Goal: Task Accomplishment & Management: Complete application form

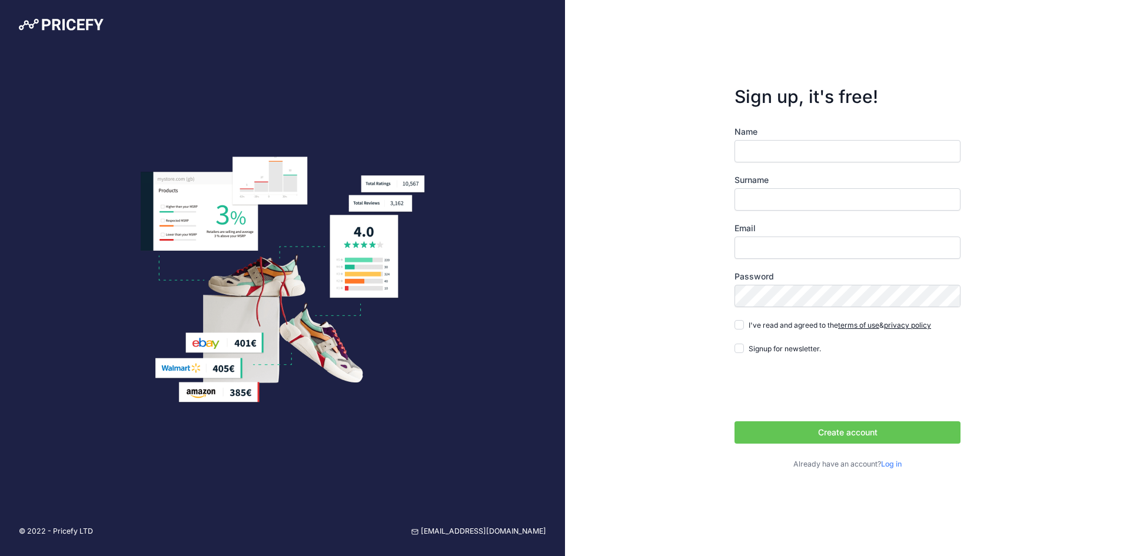
click at [784, 148] on input "Name" at bounding box center [847, 151] width 226 height 22
type input "Jace"
type input "Clough"
click at [800, 249] on input "Email" at bounding box center [847, 248] width 226 height 22
type input "[EMAIL_ADDRESS][DOMAIN_NAME]"
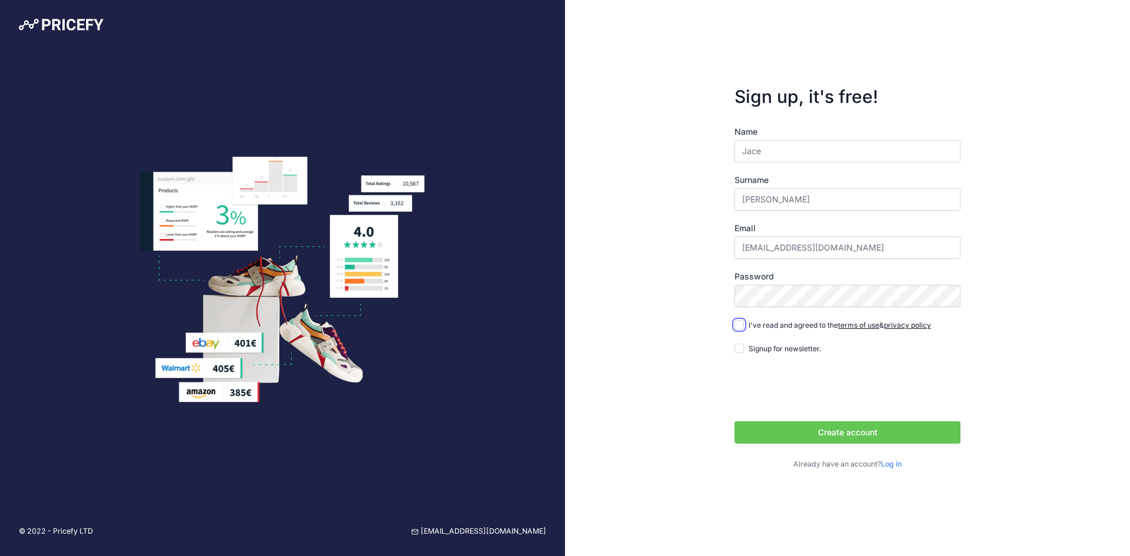
click at [740, 325] on input "I've read and agreed to the terms of use & privacy policy" at bounding box center [738, 324] width 9 height 9
checkbox input "true"
click at [804, 425] on button "Create account" at bounding box center [847, 432] width 226 height 22
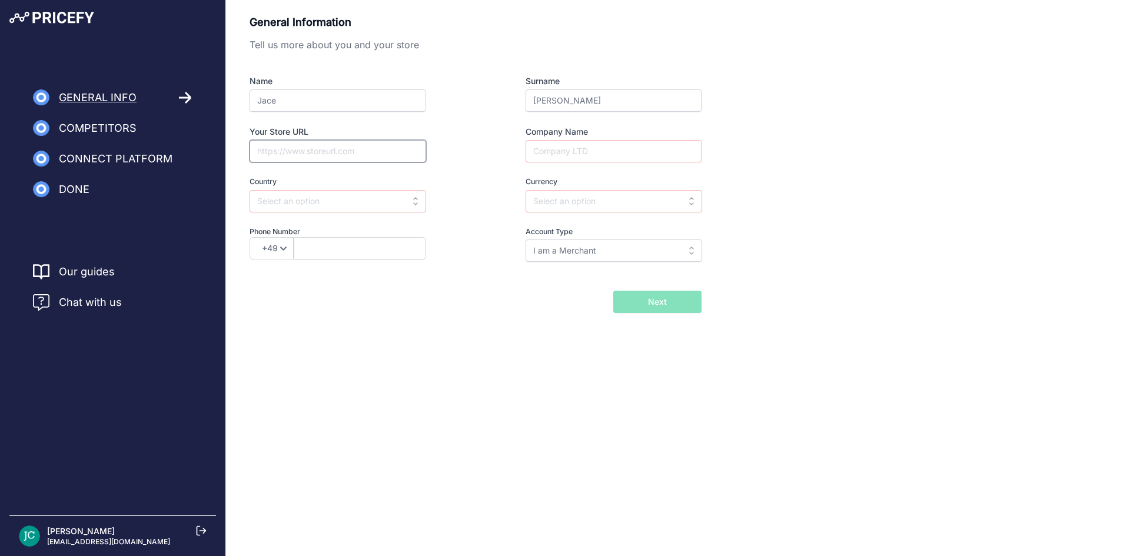
click at [329, 151] on input "Your Store URL" at bounding box center [337, 151] width 177 height 22
type input "https://tilethis.com"
click at [568, 152] on input "Company Name" at bounding box center [613, 151] width 176 height 22
type input "Tile This LLC"
select select "1"
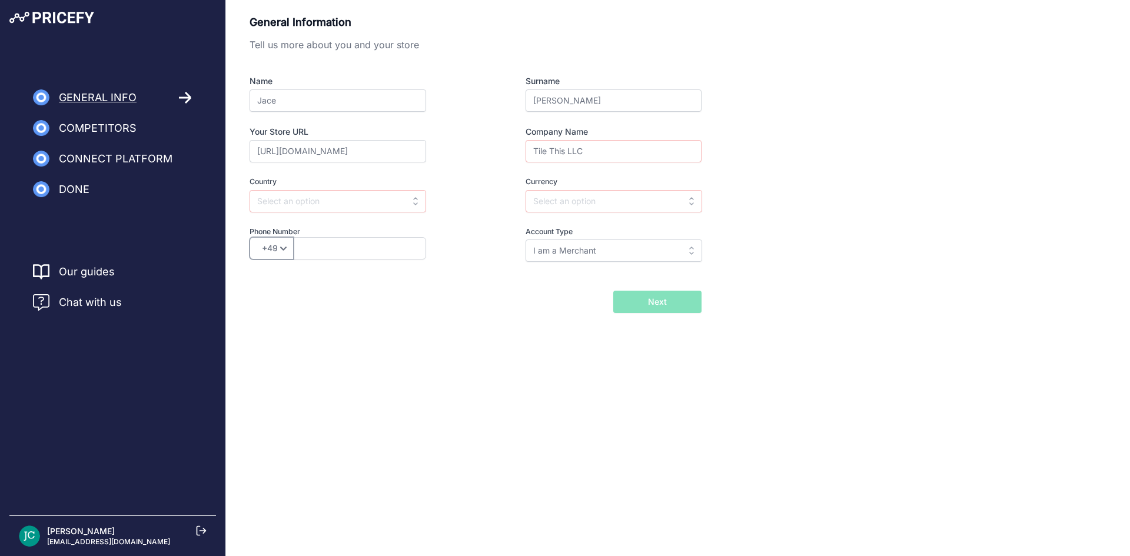
type input "9526665766"
click at [582, 203] on input "text" at bounding box center [613, 201] width 177 height 22
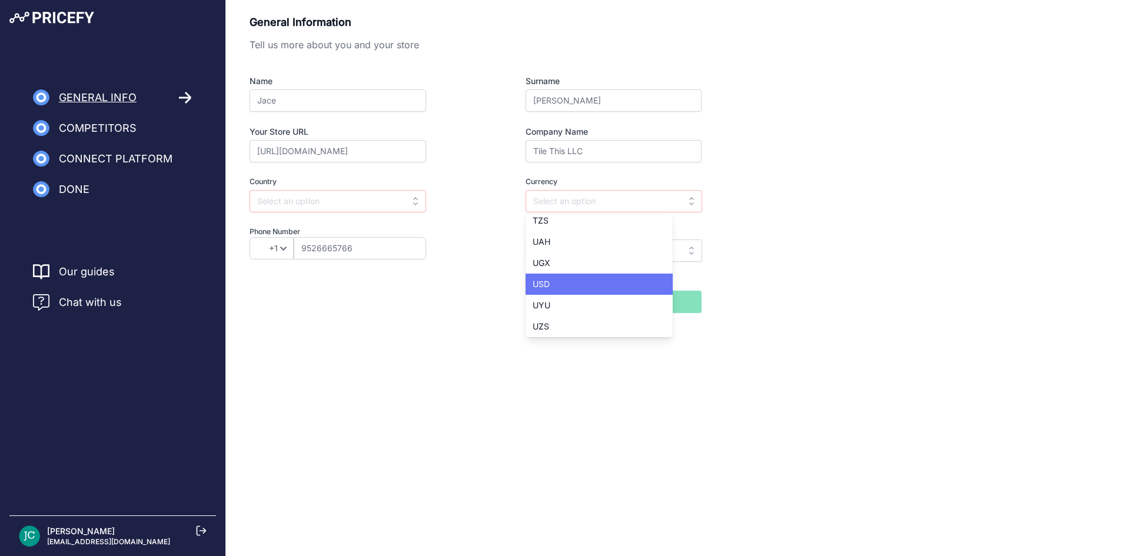
click at [567, 285] on div "USD" at bounding box center [598, 284] width 147 height 21
type input "USD"
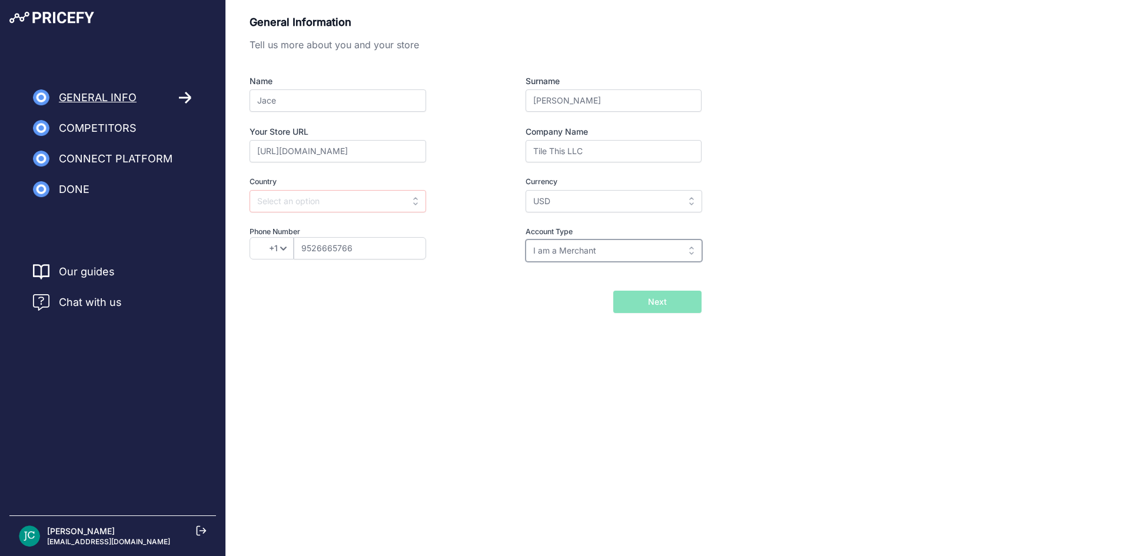
click at [574, 254] on input "I am a Merchant" at bounding box center [613, 250] width 177 height 22
click at [574, 254] on input "text" at bounding box center [613, 250] width 177 height 22
type input "I am a Merchant"
click at [323, 198] on input "text" at bounding box center [337, 201] width 177 height 22
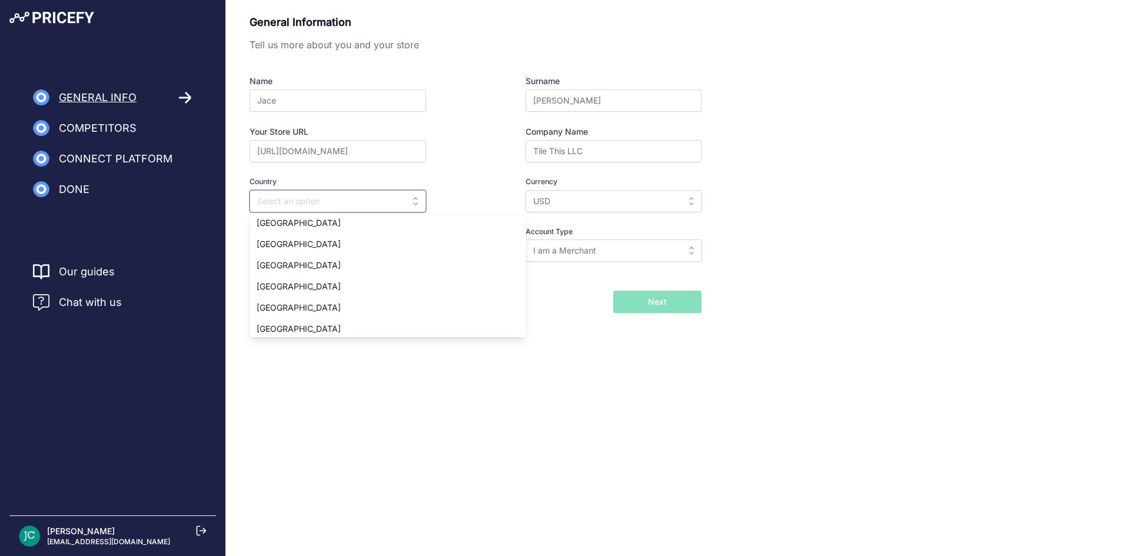
scroll to position [4824, 0]
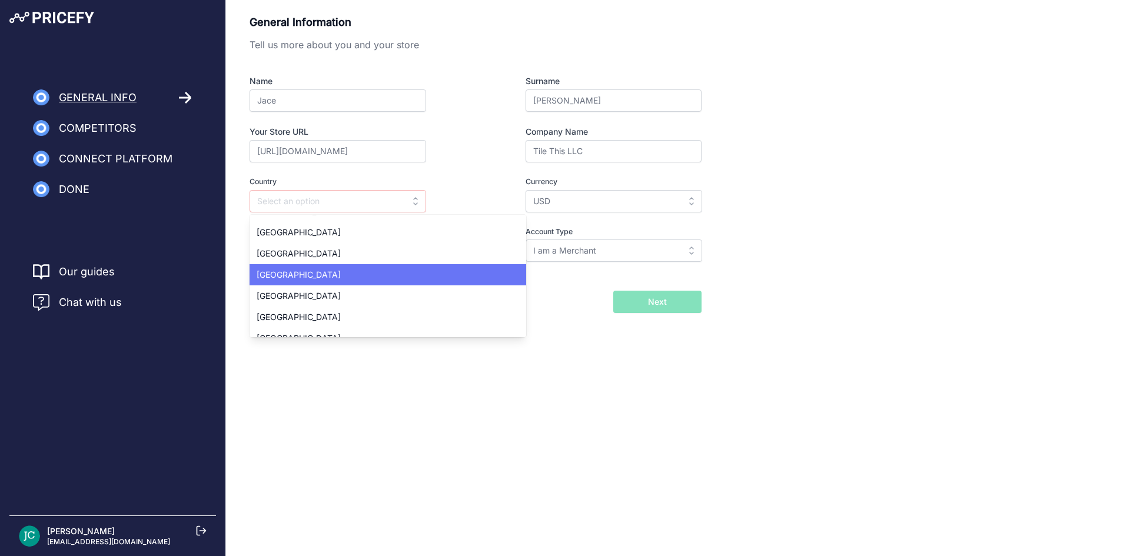
click at [329, 280] on div "United States" at bounding box center [387, 274] width 277 height 21
type input "United States"
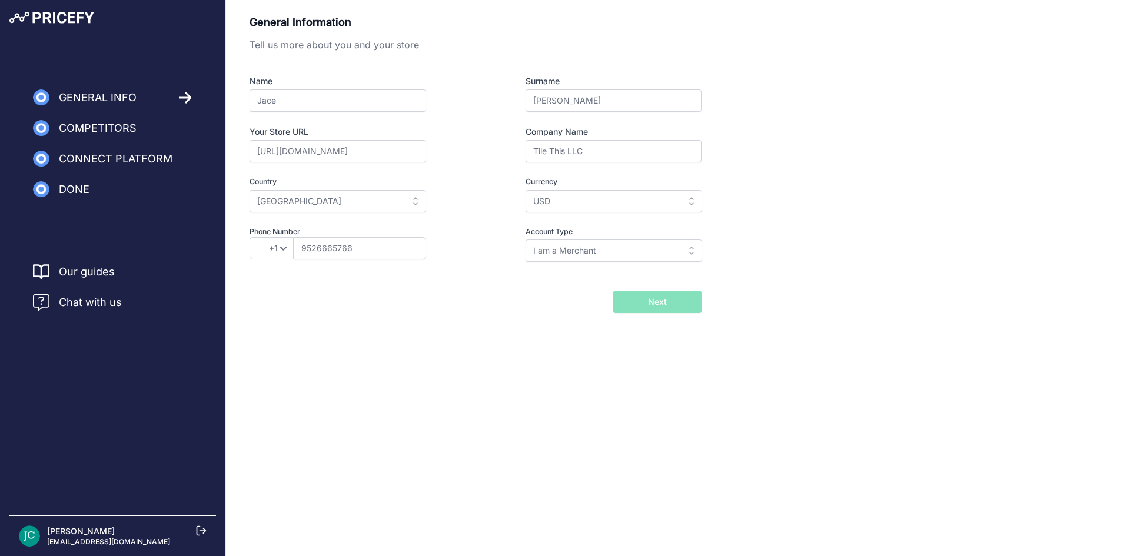
scroll to position [0, 0]
click at [671, 302] on button "Next" at bounding box center [657, 302] width 88 height 22
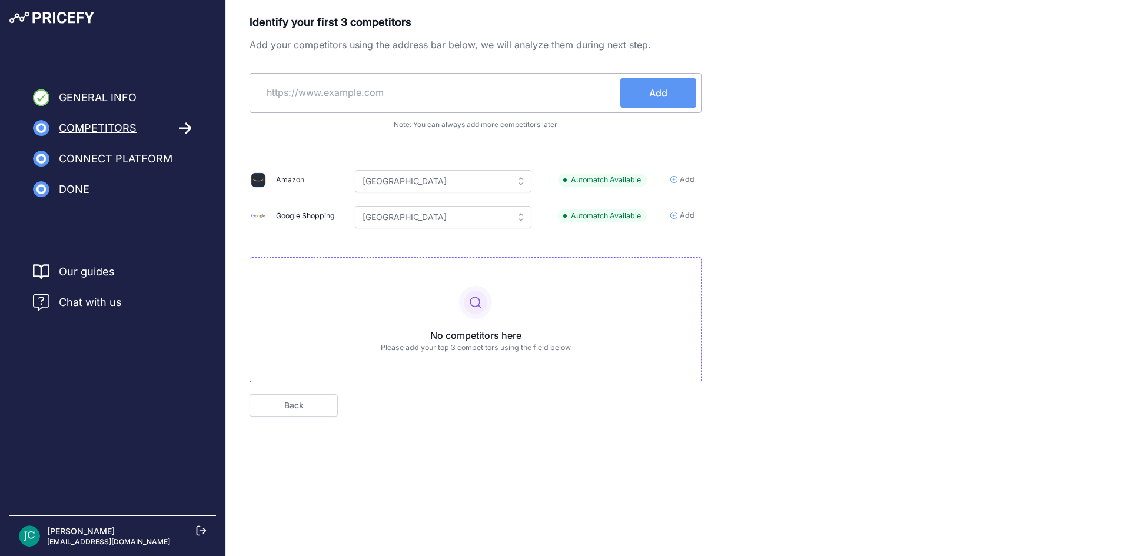
click at [298, 88] on input "text" at bounding box center [437, 92] width 365 height 28
click at [378, 99] on input "text" at bounding box center [437, 92] width 365 height 28
type input "c"
click at [415, 91] on input "text" at bounding box center [437, 92] width 365 height 28
paste input "https://www.contractorsdirect.com/"
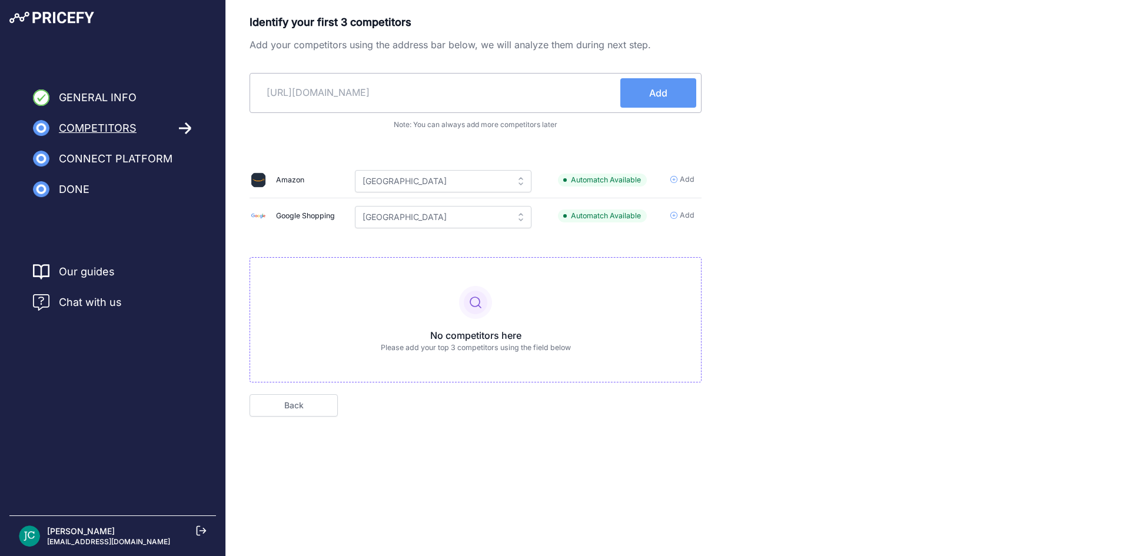
type input "https://www.contractorsdirect.com/"
click at [652, 99] on span "Add" at bounding box center [658, 93] width 18 height 14
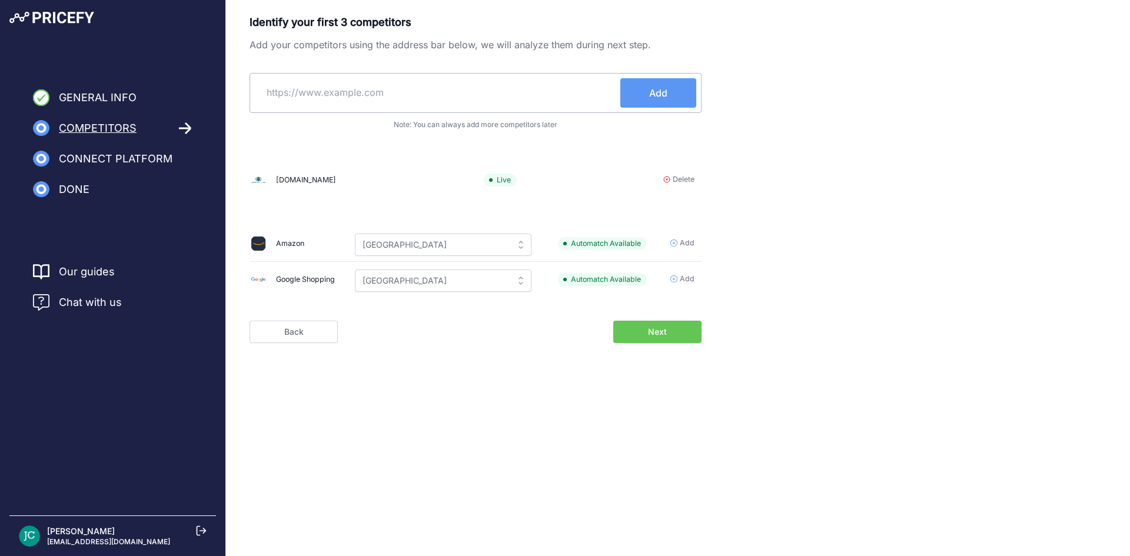
click at [403, 91] on input "text" at bounding box center [437, 92] width 365 height 28
paste input "https://www.tools4flooring.com/"
type input "https://www.tools4flooring.com/"
click at [653, 89] on span "Add" at bounding box center [658, 93] width 18 height 14
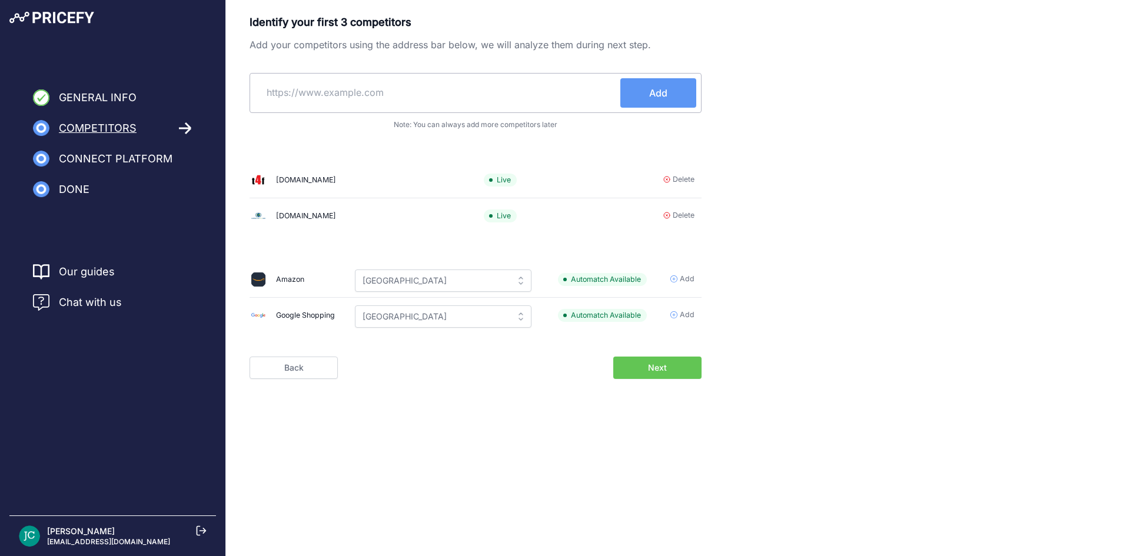
click at [380, 92] on input "text" at bounding box center [437, 92] width 365 height 28
paste input "https://www.shagtools.com/"
type input "https://www.shagtools.com/"
click at [637, 95] on button "Add" at bounding box center [658, 92] width 76 height 29
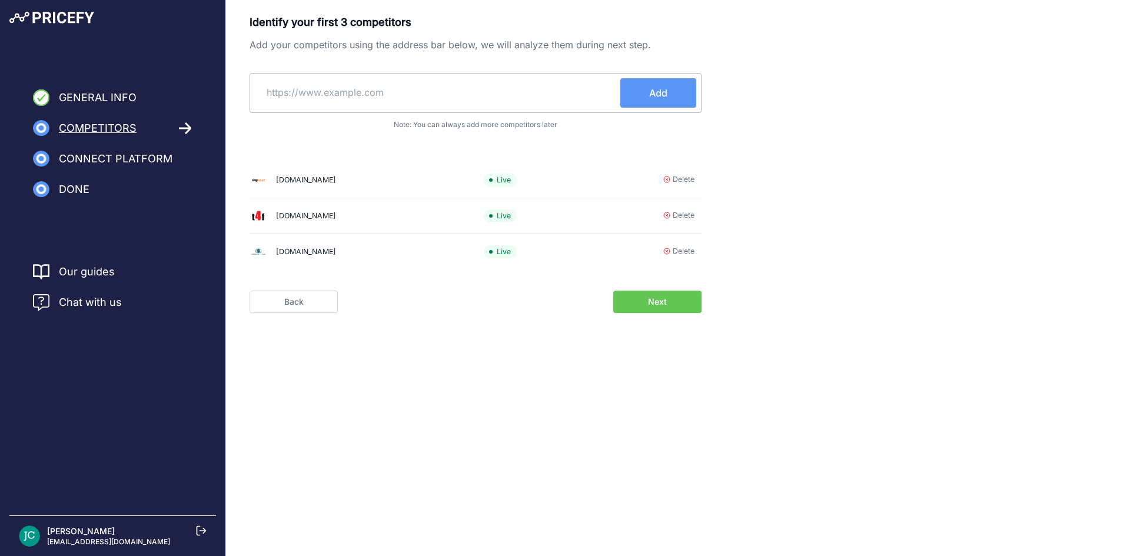
click at [629, 307] on button "Next" at bounding box center [657, 302] width 88 height 22
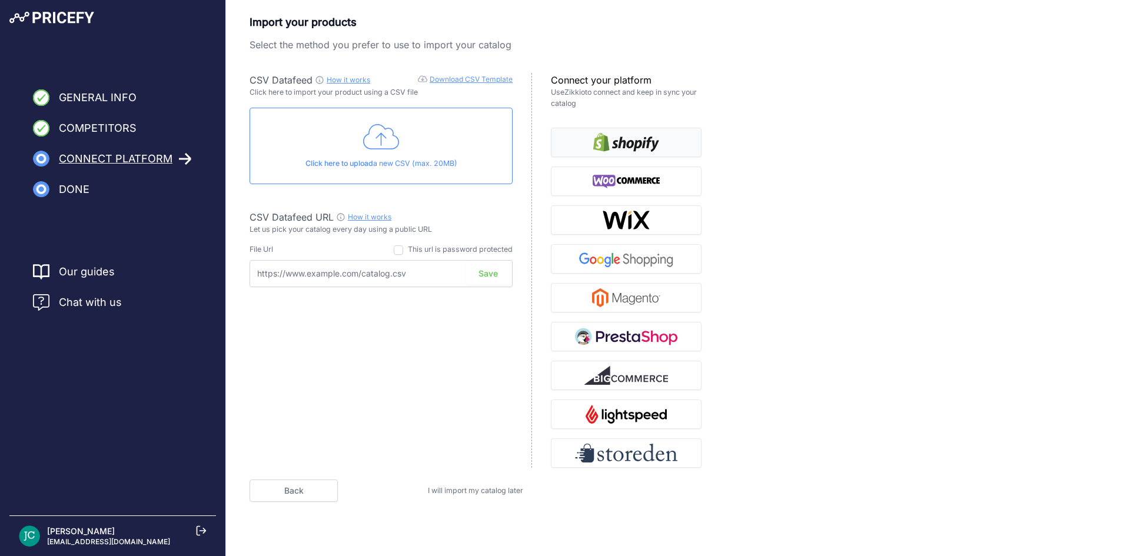
click at [598, 148] on img "button" at bounding box center [626, 142] width 66 height 19
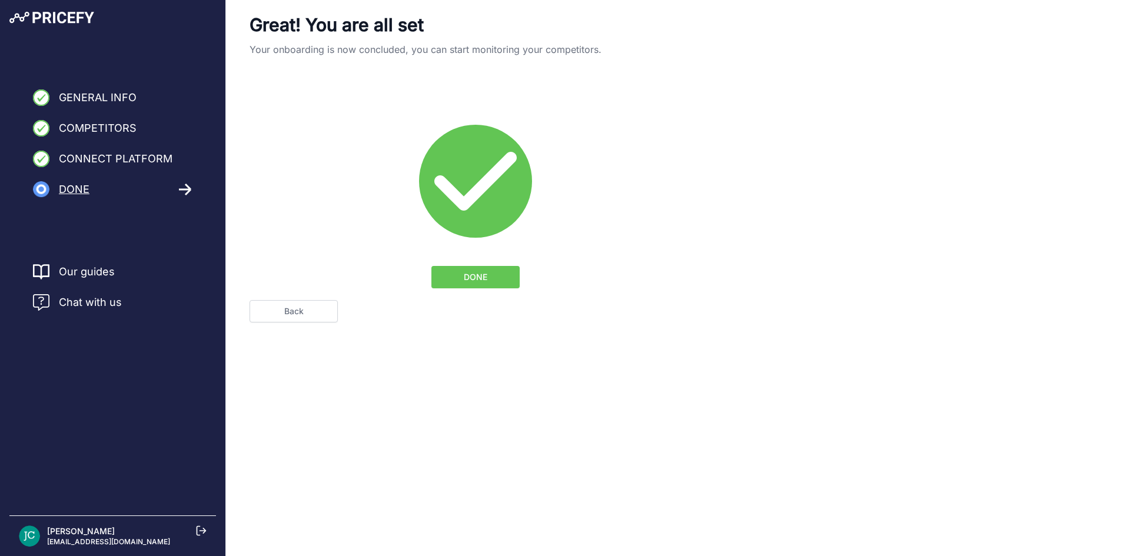
click at [482, 279] on span "DONE" at bounding box center [476, 277] width 24 height 12
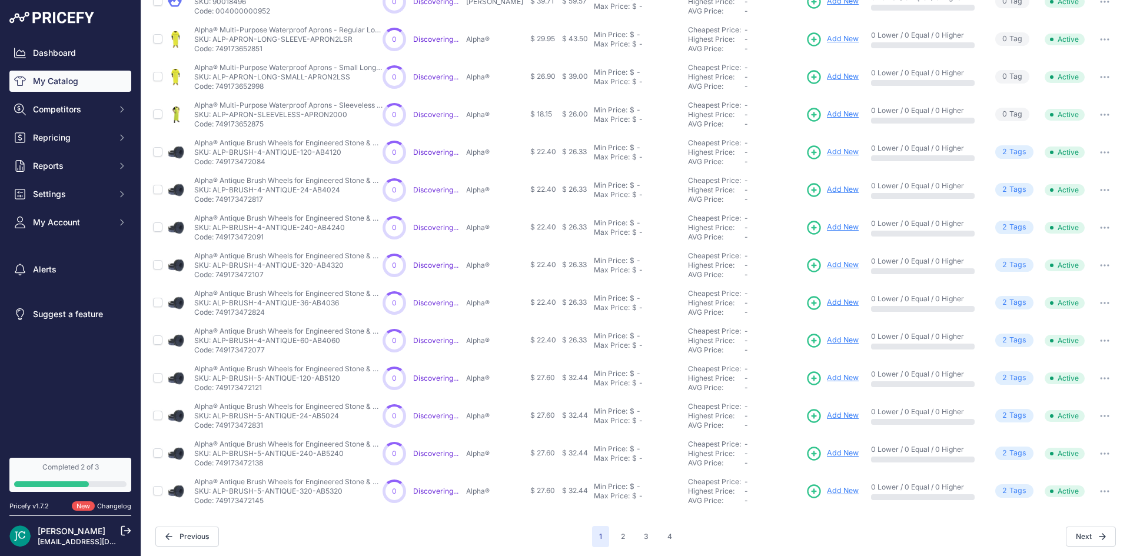
scroll to position [182, 0]
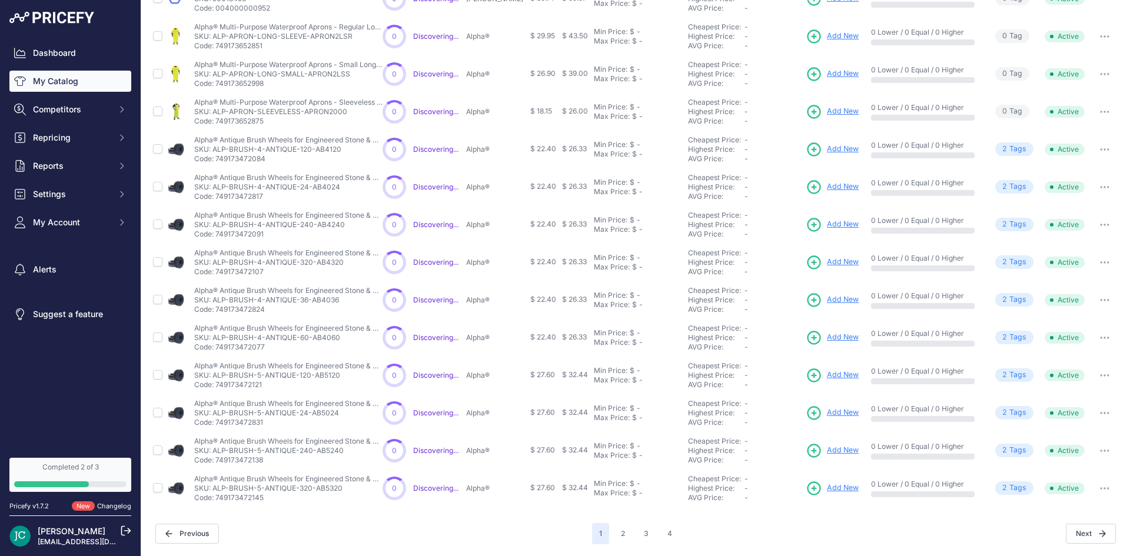
click at [1022, 302] on span "s" at bounding box center [1024, 299] width 4 height 11
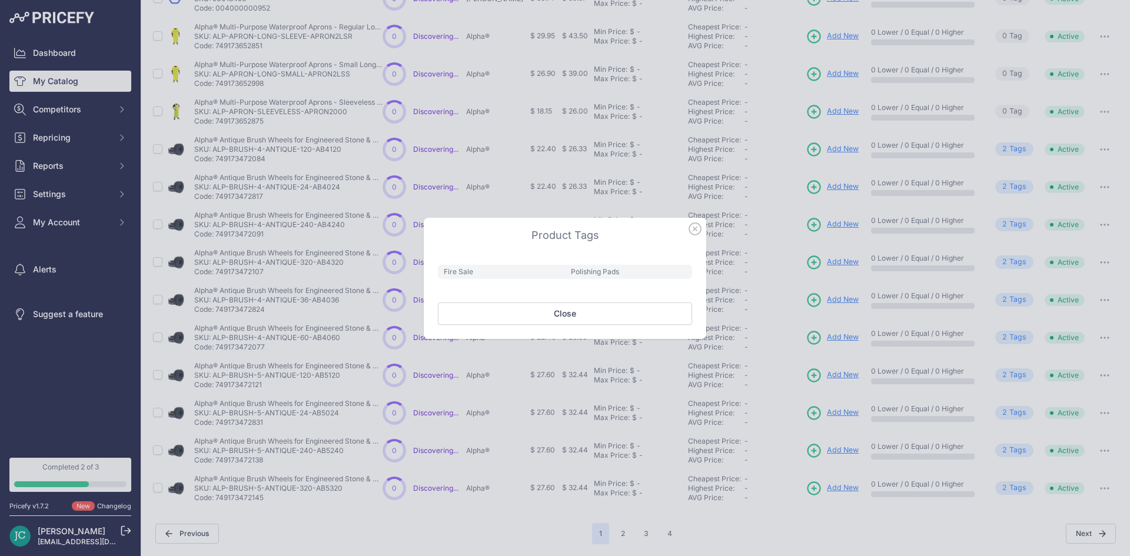
click at [688, 228] on icon "button" at bounding box center [694, 228] width 13 height 13
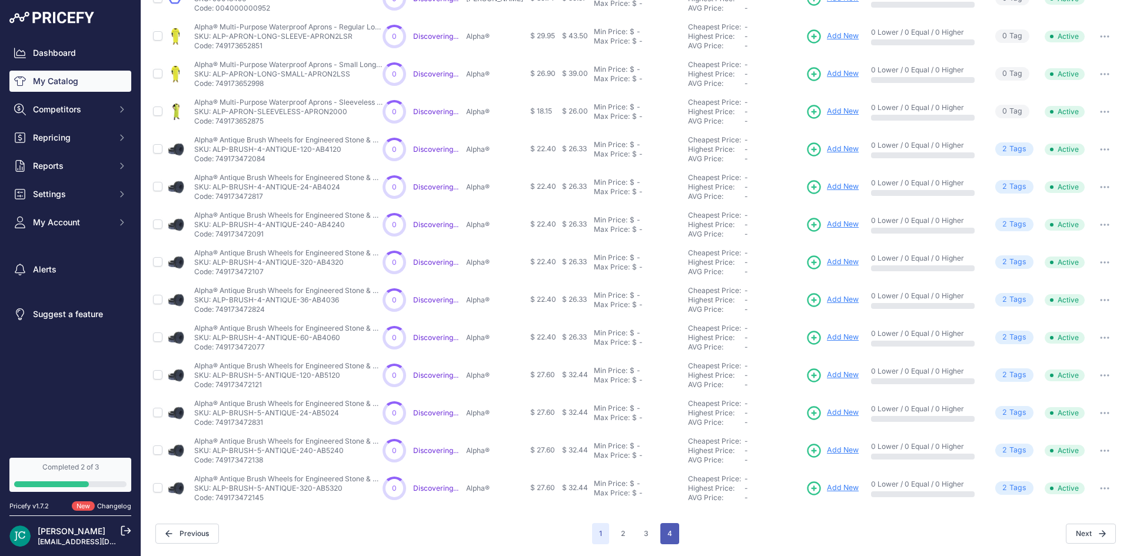
click at [674, 534] on button "4" at bounding box center [669, 533] width 19 height 21
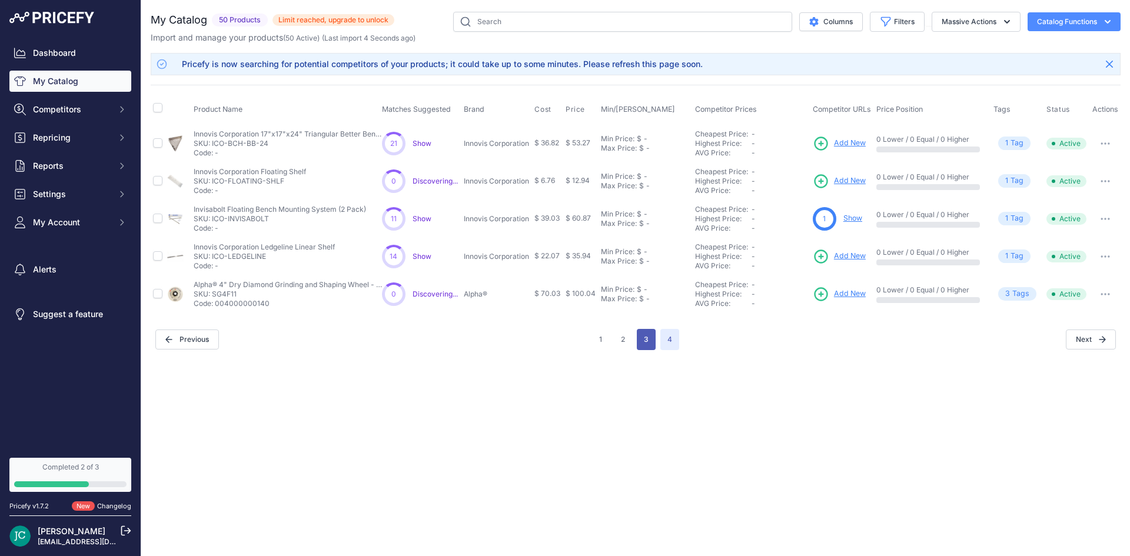
click at [645, 344] on button "3" at bounding box center [646, 339] width 19 height 21
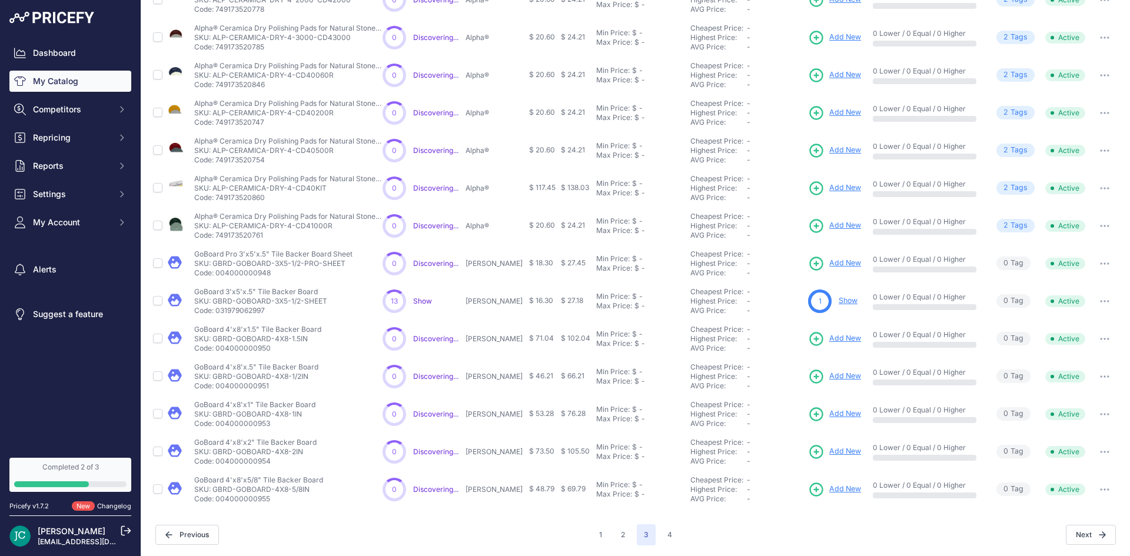
scroll to position [182, 0]
click at [838, 301] on link "Show" at bounding box center [847, 299] width 19 height 9
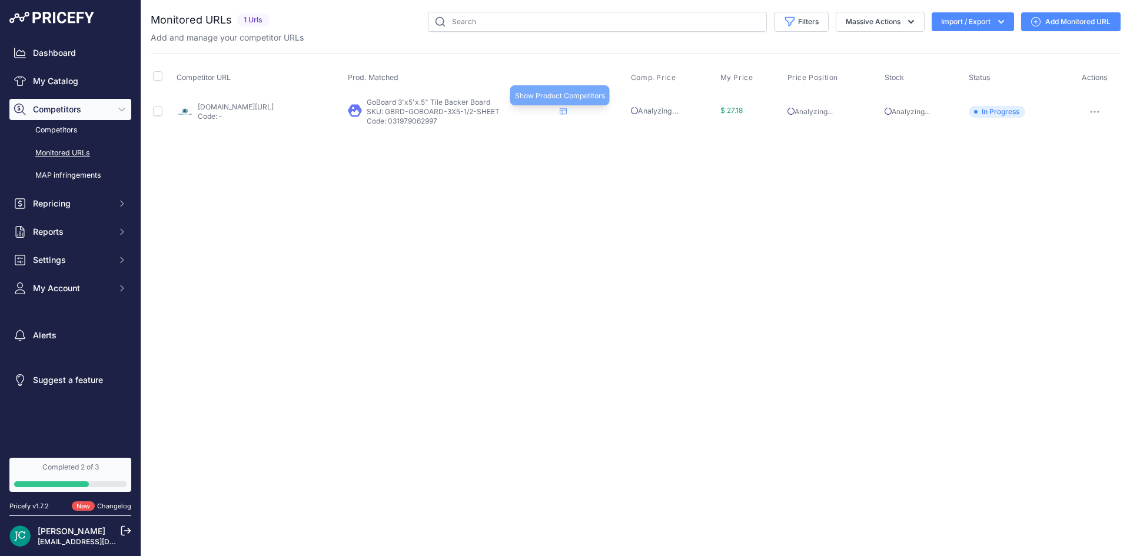
click at [567, 109] on icon at bounding box center [563, 111] width 7 height 7
click at [69, 176] on link "MAP infringements" at bounding box center [70, 175] width 122 height 21
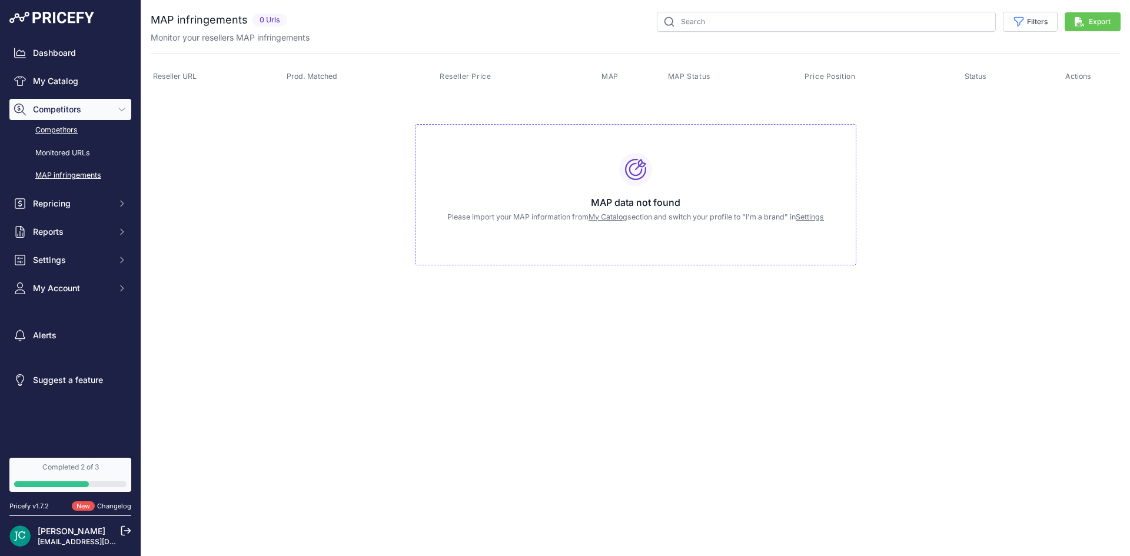
click at [68, 127] on link "Competitors" at bounding box center [70, 130] width 122 height 21
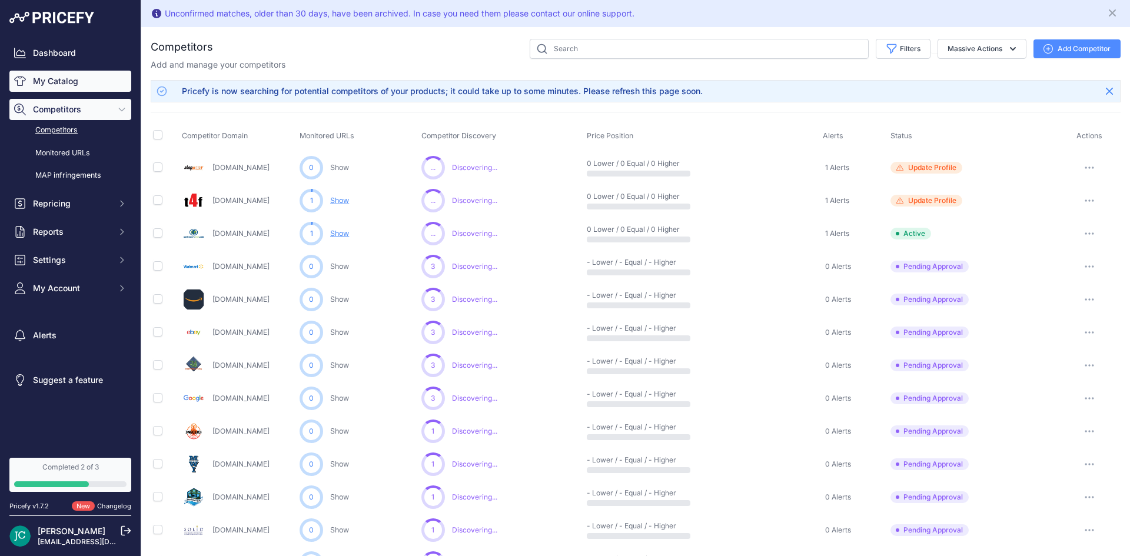
click at [58, 85] on link "My Catalog" at bounding box center [70, 81] width 122 height 21
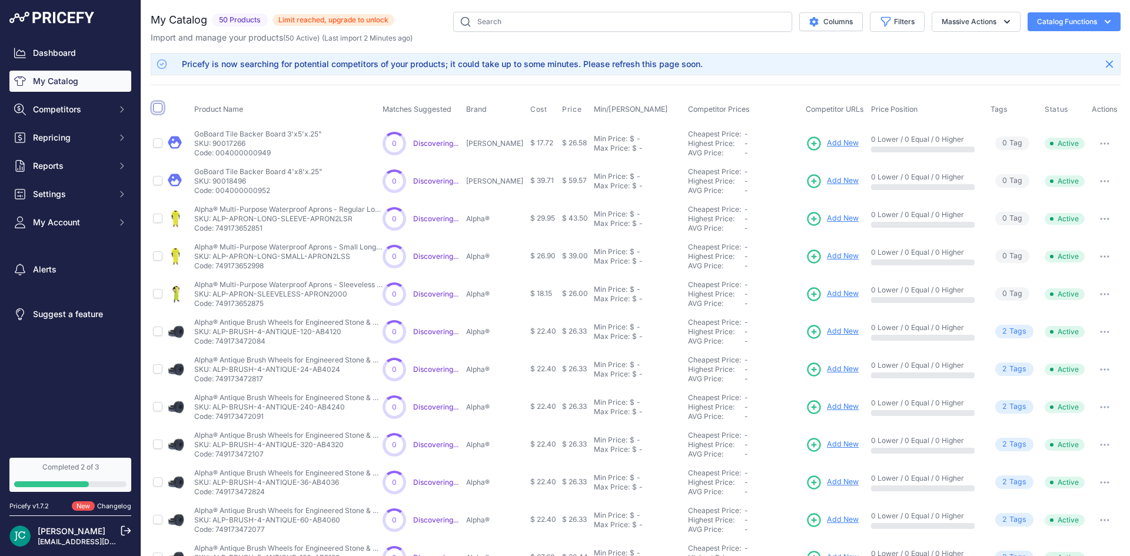
click at [160, 107] on input "checkbox" at bounding box center [157, 107] width 9 height 9
checkbox input "true"
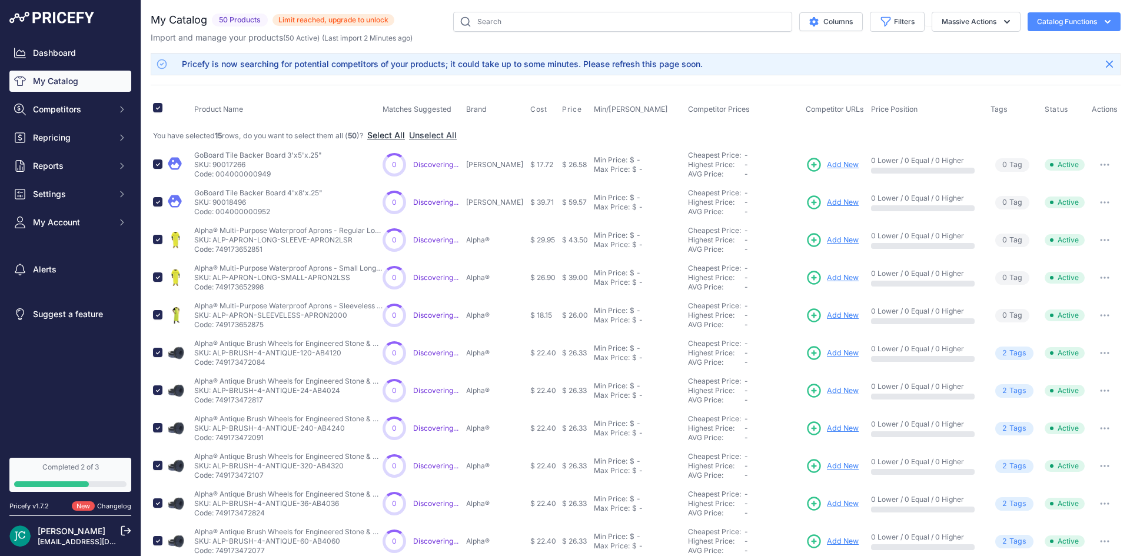
click at [398, 134] on button "Select All" at bounding box center [386, 135] width 38 height 12
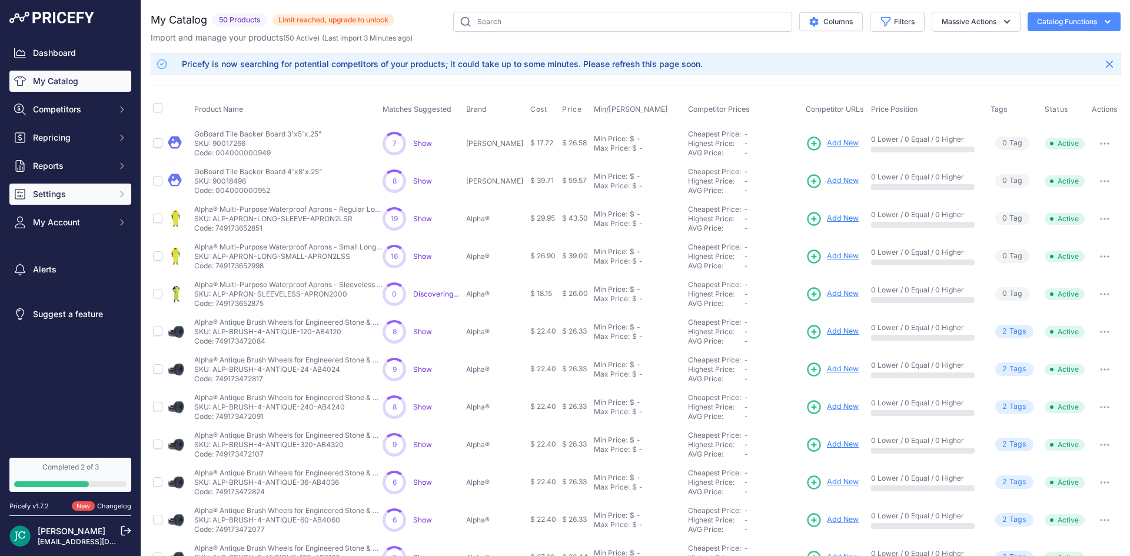
click at [98, 200] on button "Settings" at bounding box center [70, 194] width 122 height 21
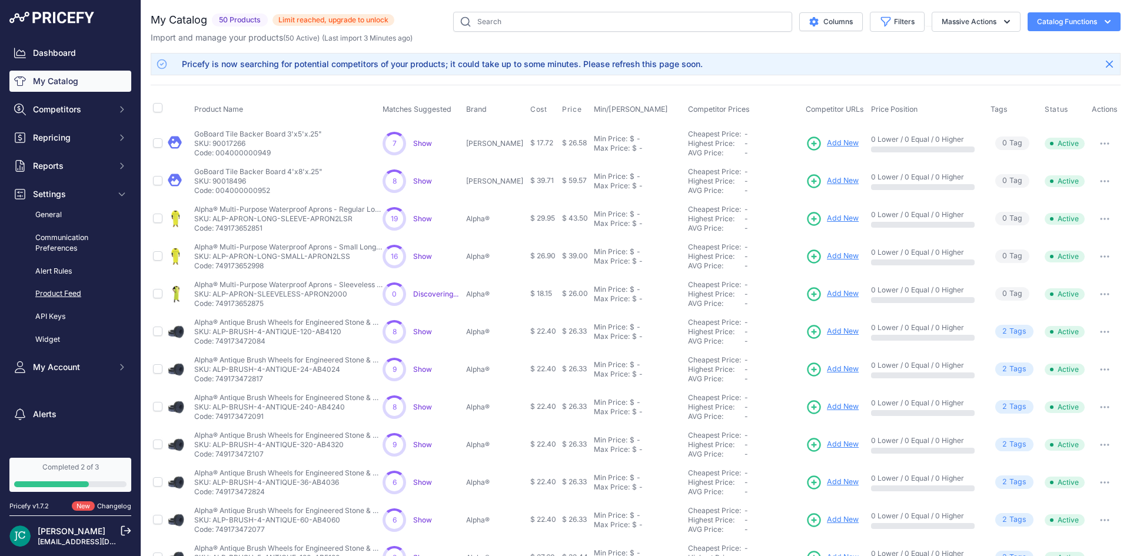
click at [71, 295] on link "Product Feed" at bounding box center [70, 294] width 122 height 21
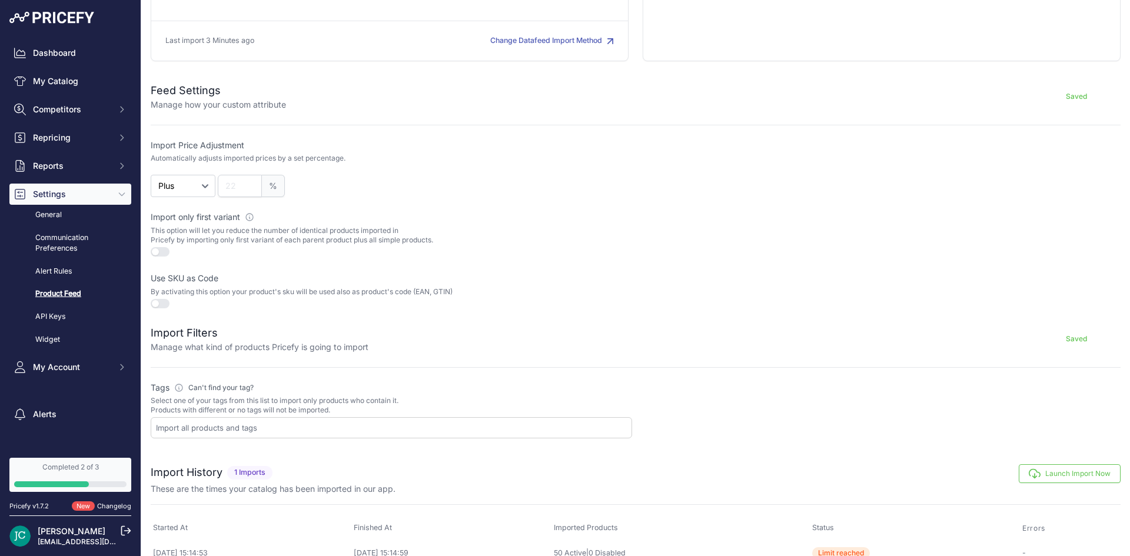
scroll to position [173, 0]
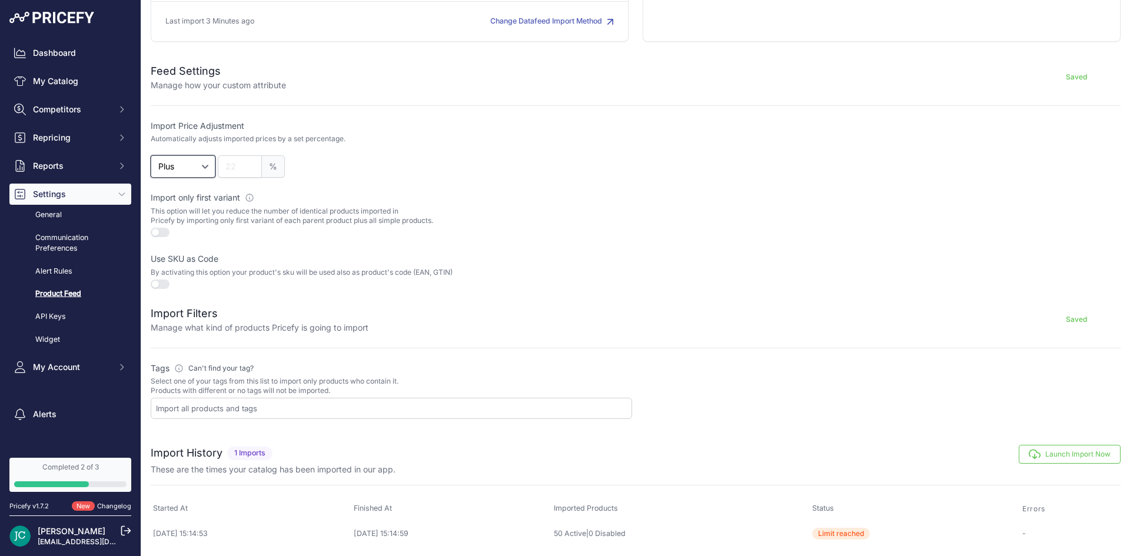
click at [180, 168] on select "Plus Minus" at bounding box center [183, 166] width 65 height 22
click at [157, 285] on button "button" at bounding box center [160, 283] width 19 height 9
click at [161, 279] on button "button" at bounding box center [160, 283] width 19 height 9
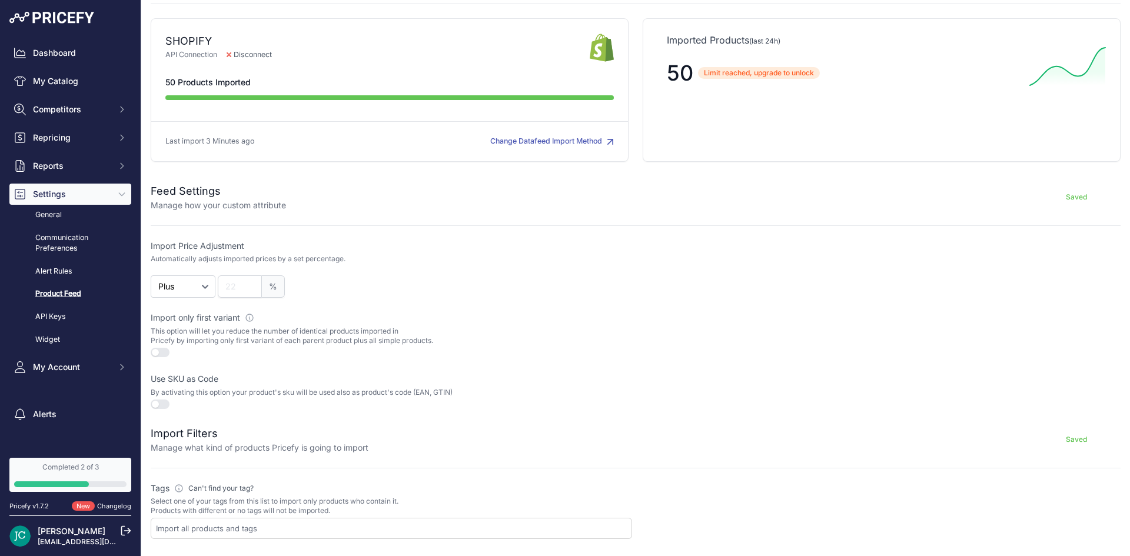
scroll to position [0, 0]
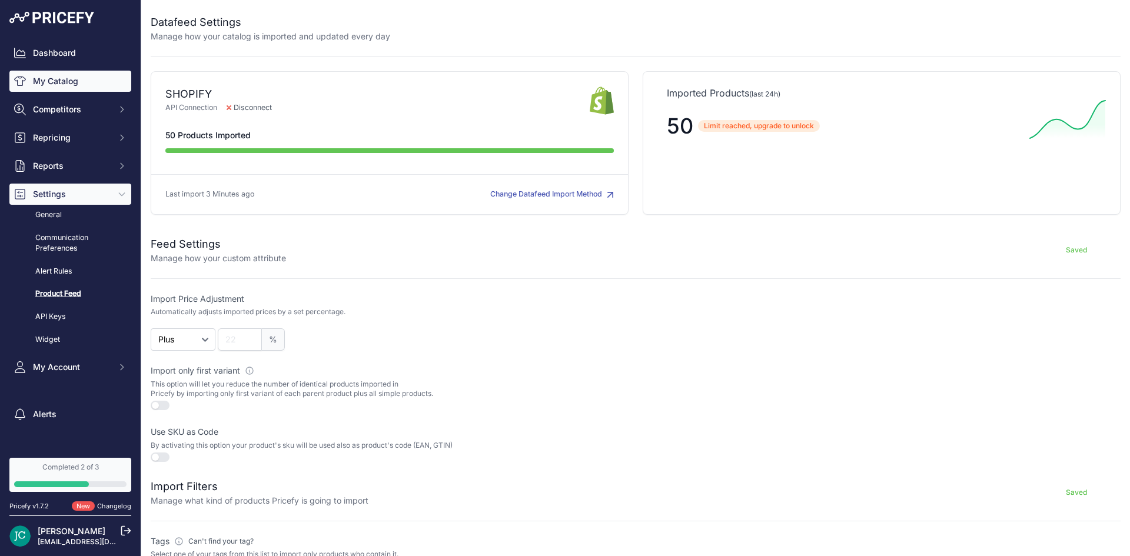
click at [74, 78] on link "My Catalog" at bounding box center [70, 81] width 122 height 21
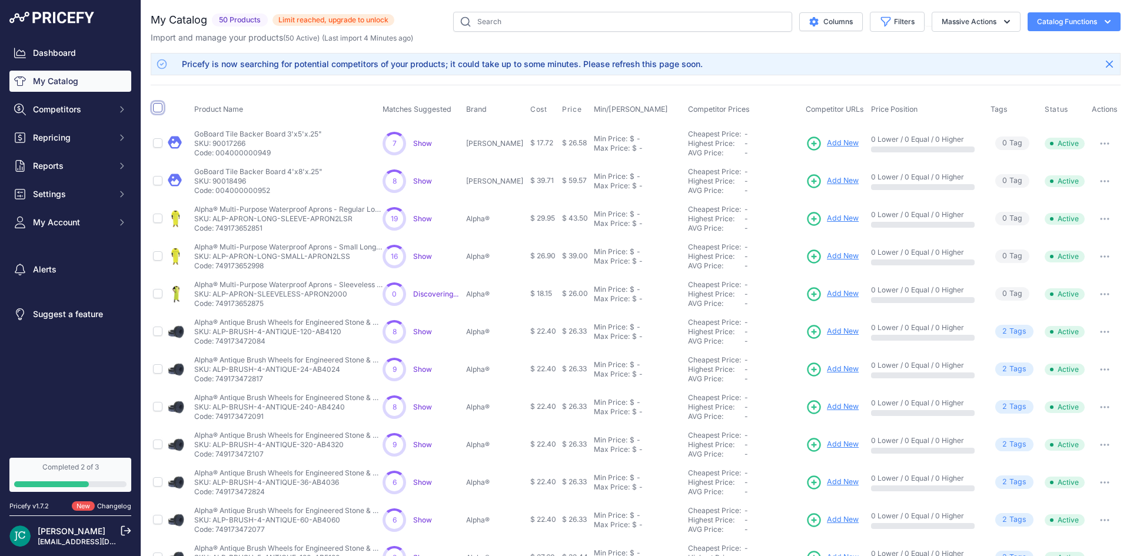
click at [161, 111] on input "checkbox" at bounding box center [157, 107] width 9 height 9
checkbox input "true"
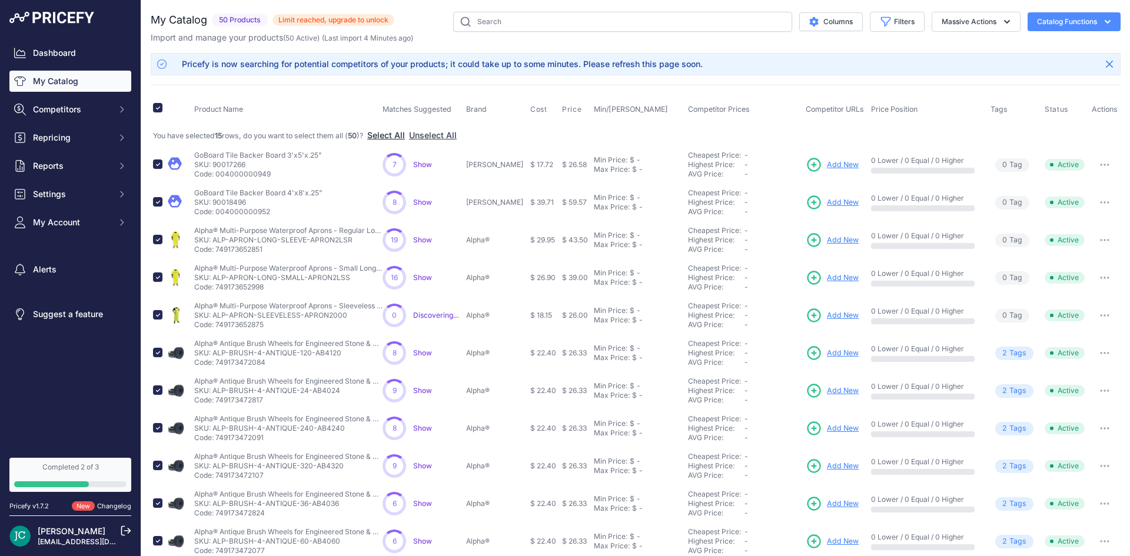
click at [405, 131] on button "Select All" at bounding box center [386, 135] width 38 height 12
click at [1098, 167] on button "button" at bounding box center [1105, 165] width 24 height 16
click at [1065, 211] on button "Delete" at bounding box center [1080, 208] width 75 height 19
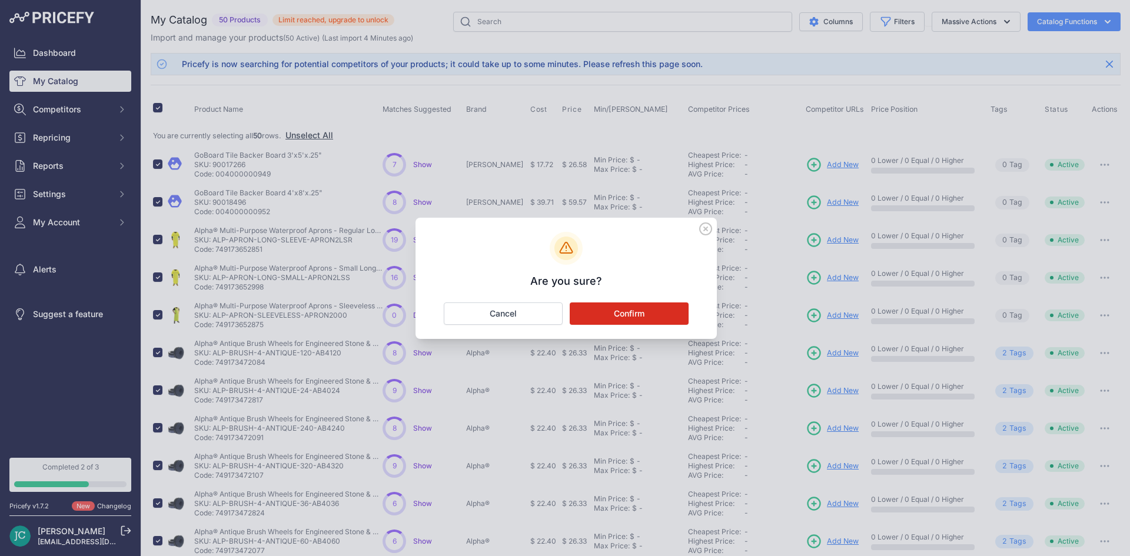
click at [642, 311] on button "Confirm" at bounding box center [629, 313] width 119 height 22
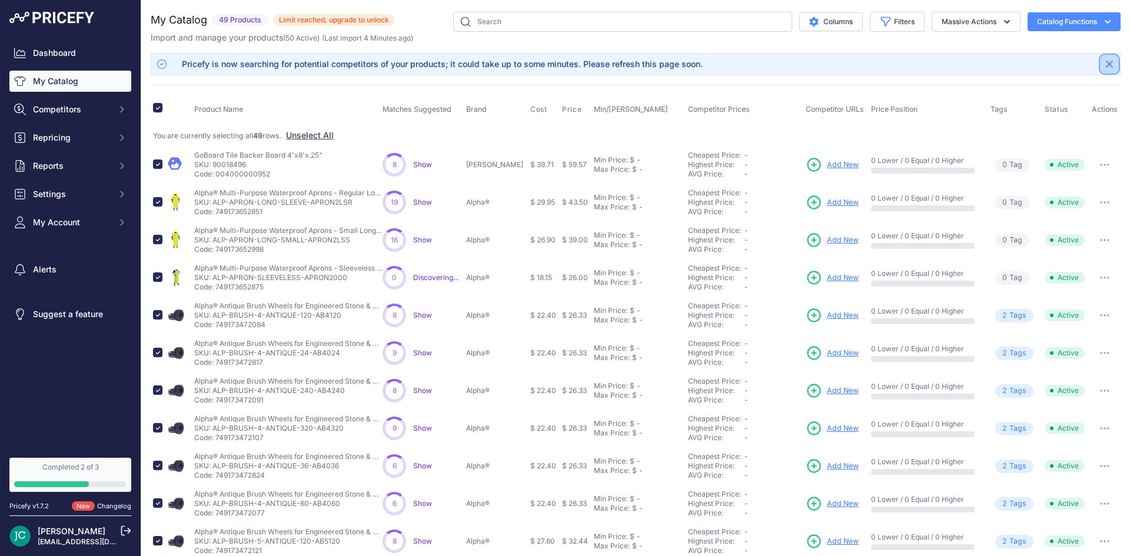
click at [1106, 65] on icon "Close" at bounding box center [1109, 64] width 7 height 7
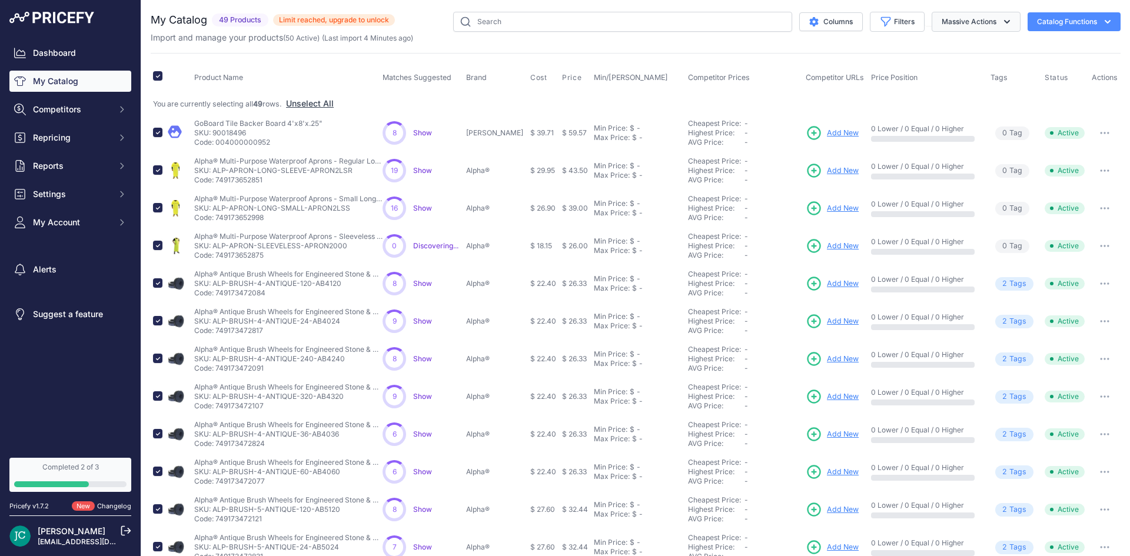
click at [1004, 21] on icon "button" at bounding box center [1007, 22] width 6 height 4
click at [940, 94] on span "Delete" at bounding box center [947, 91] width 25 height 10
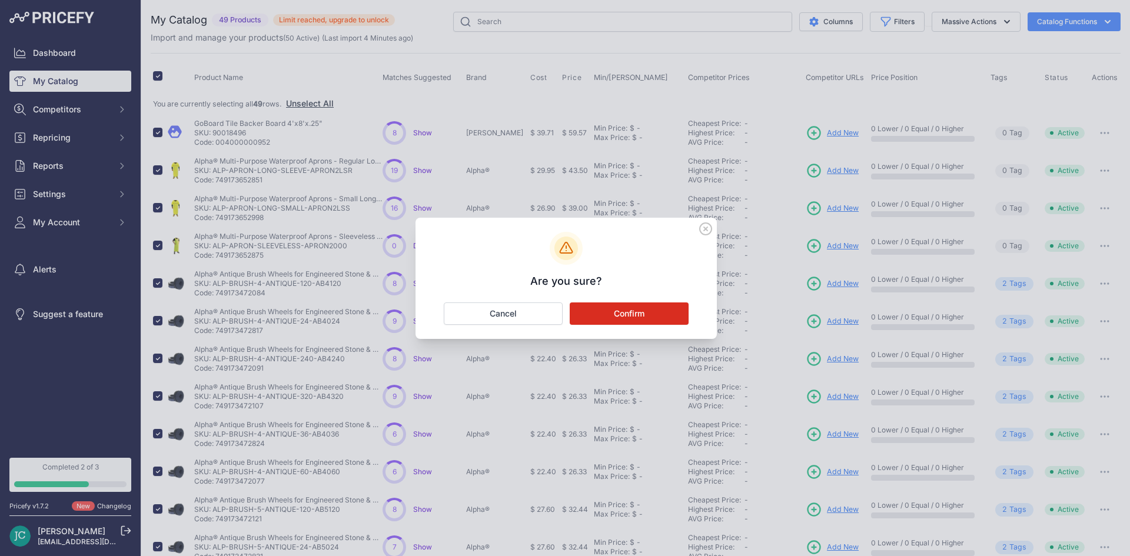
click at [684, 309] on button "Confirm" at bounding box center [629, 313] width 119 height 22
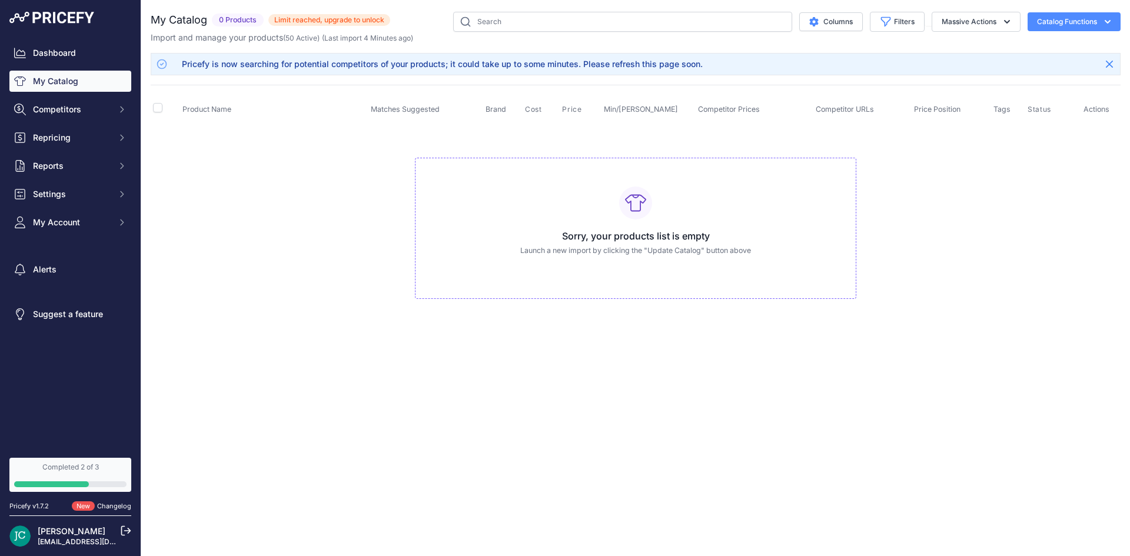
click at [1108, 22] on icon "button" at bounding box center [1107, 22] width 6 height 4
click at [1041, 45] on span "Import Additional Info" at bounding box center [1051, 46] width 72 height 9
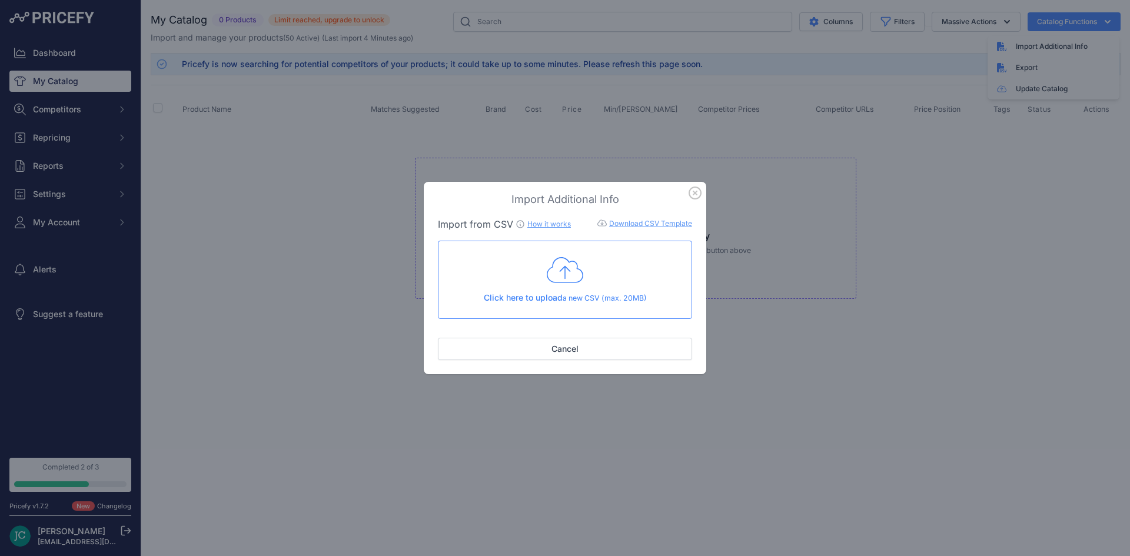
click at [655, 222] on link "Download CSV Template" at bounding box center [650, 223] width 83 height 9
click at [695, 192] on icon "button" at bounding box center [695, 193] width 12 height 12
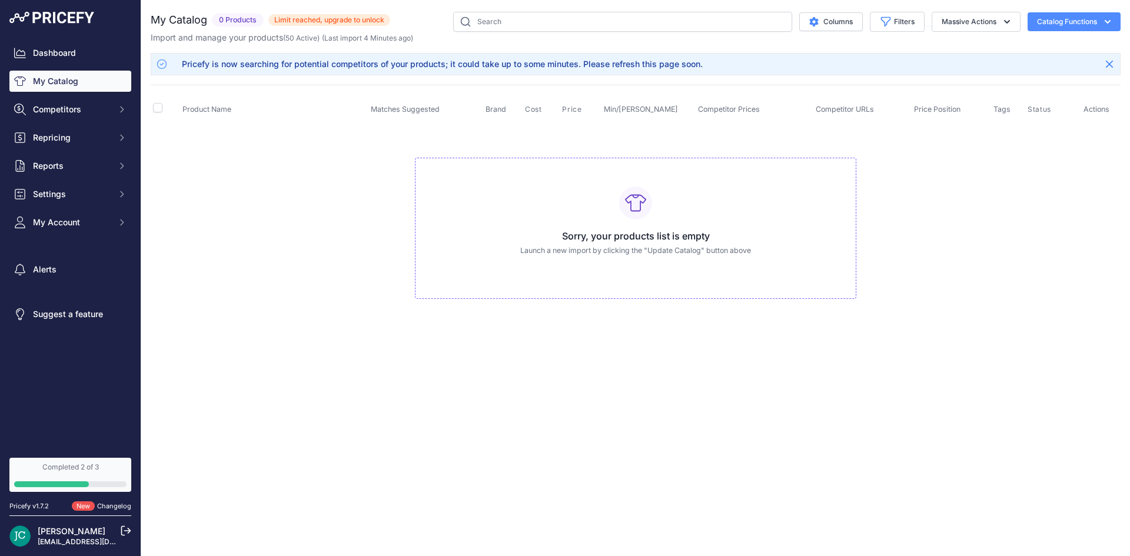
click at [371, 159] on td "Sorry, your products list is empty Launch a new import by clicking the "Update …" at bounding box center [636, 223] width 970 height 198
click at [76, 86] on link "My Catalog" at bounding box center [70, 81] width 122 height 21
click at [1062, 21] on button "Catalog Functions" at bounding box center [1073, 21] width 93 height 19
click at [1044, 89] on link "Update Catalog" at bounding box center [1053, 88] width 132 height 21
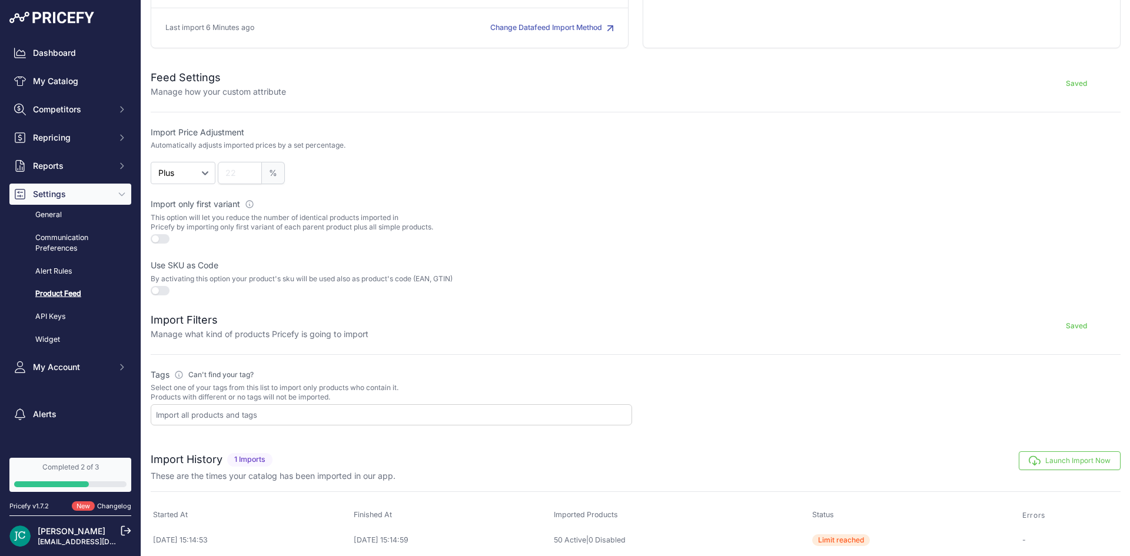
scroll to position [173, 0]
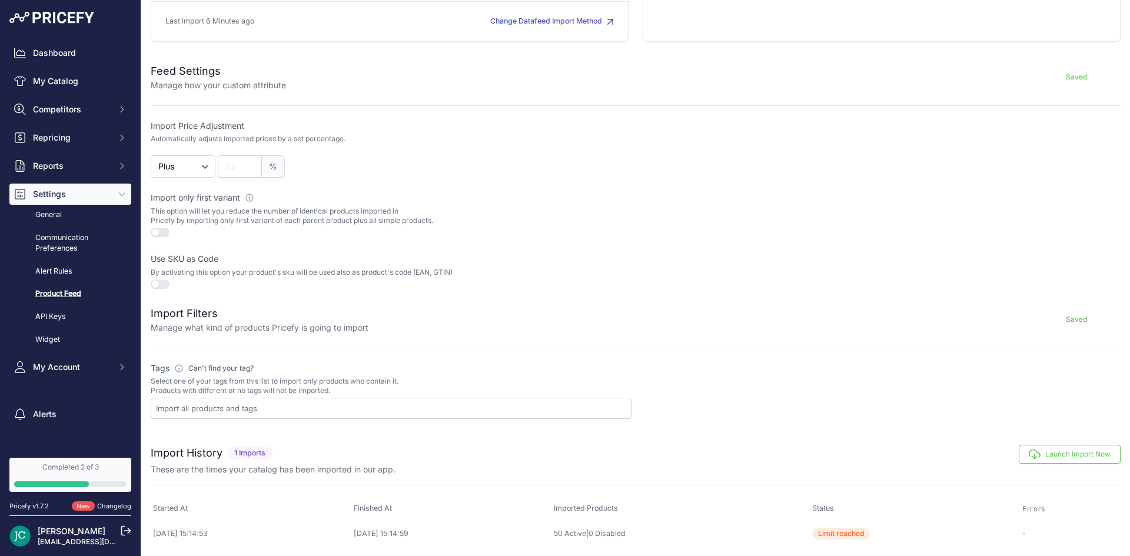
click at [190, 407] on input "text" at bounding box center [393, 408] width 475 height 11
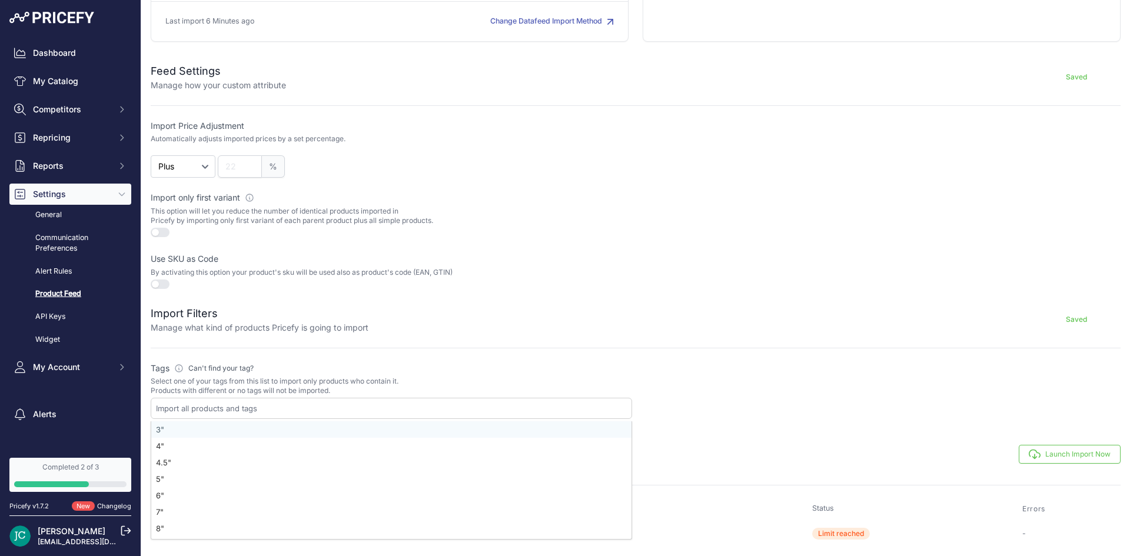
click at [232, 409] on input "text" at bounding box center [393, 408] width 475 height 11
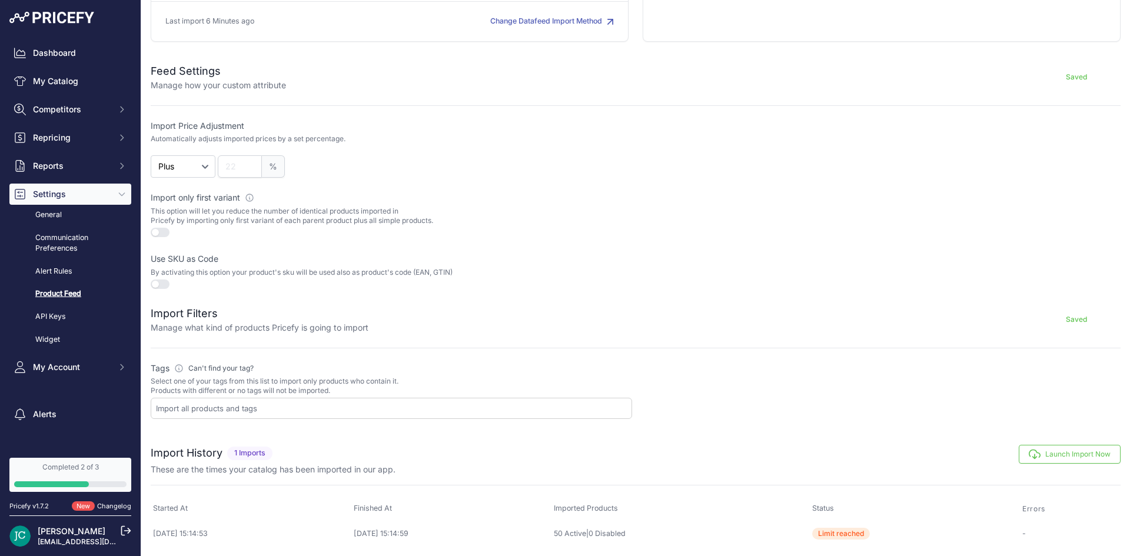
click at [1034, 458] on button "Launch Import Now" at bounding box center [1069, 454] width 102 height 19
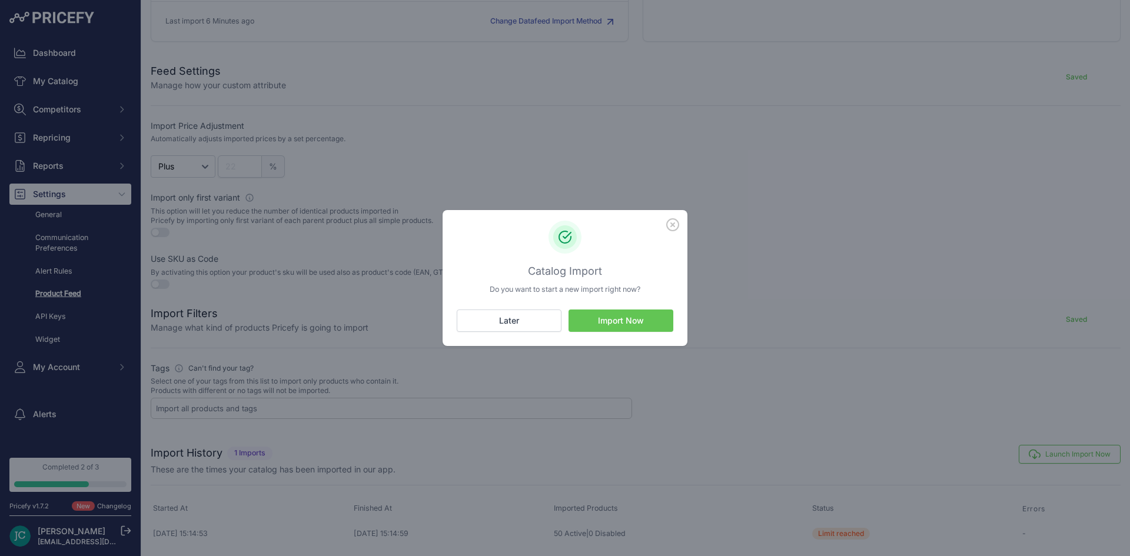
click at [631, 328] on button "Import Now" at bounding box center [620, 320] width 105 height 22
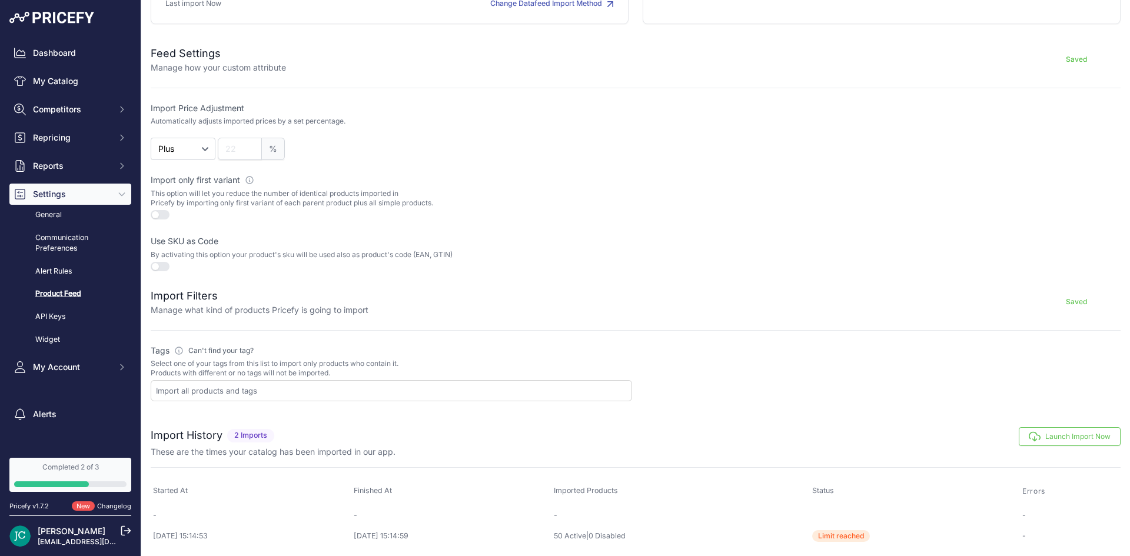
scroll to position [193, 0]
click at [58, 94] on div "Dashboard My Catalog Competitors Competitors Monitored URLs MAP infringements R…" at bounding box center [70, 209] width 122 height 335
click at [60, 85] on link "My Catalog" at bounding box center [70, 81] width 122 height 21
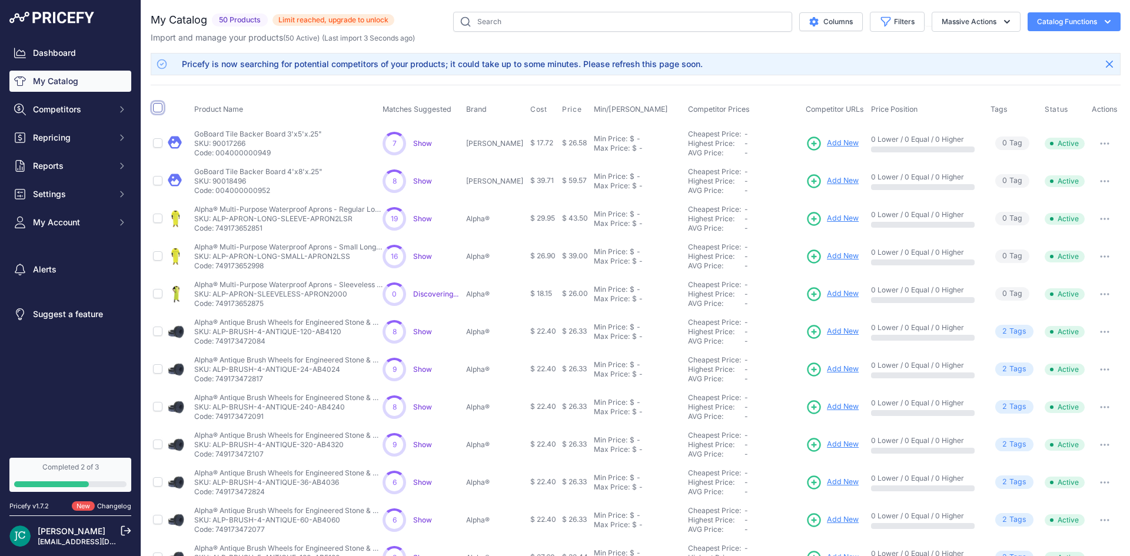
click at [152, 106] on th at bounding box center [158, 109] width 15 height 29
click at [159, 113] on span at bounding box center [157, 109] width 9 height 9
click at [159, 108] on input "checkbox" at bounding box center [157, 107] width 9 height 9
checkbox input "true"
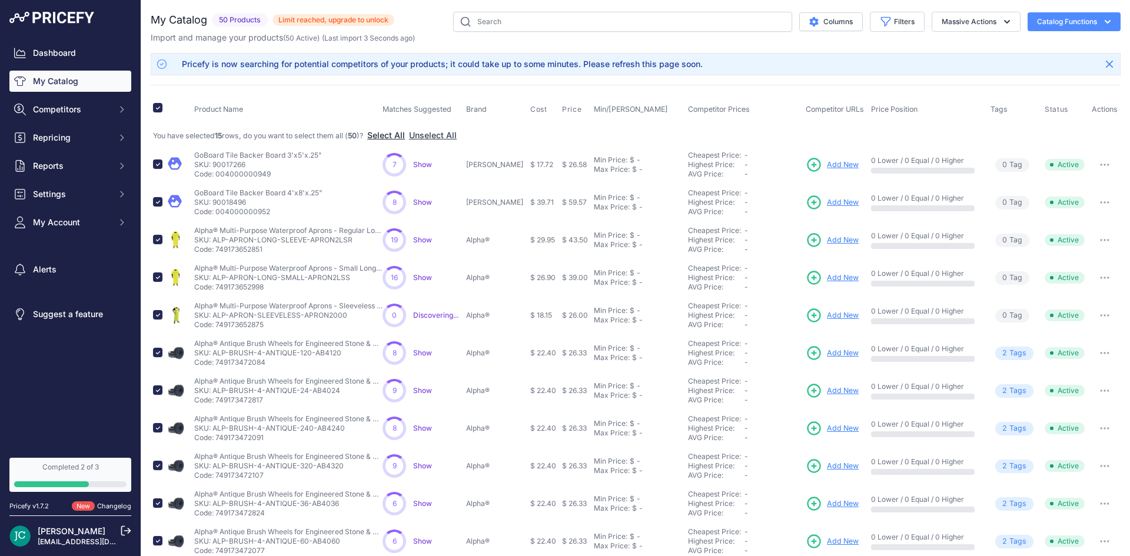
click at [401, 137] on button "Select All" at bounding box center [386, 135] width 38 height 12
click at [1001, 24] on icon "button" at bounding box center [1007, 22] width 12 height 12
click at [957, 88] on button "Delete" at bounding box center [973, 91] width 94 height 21
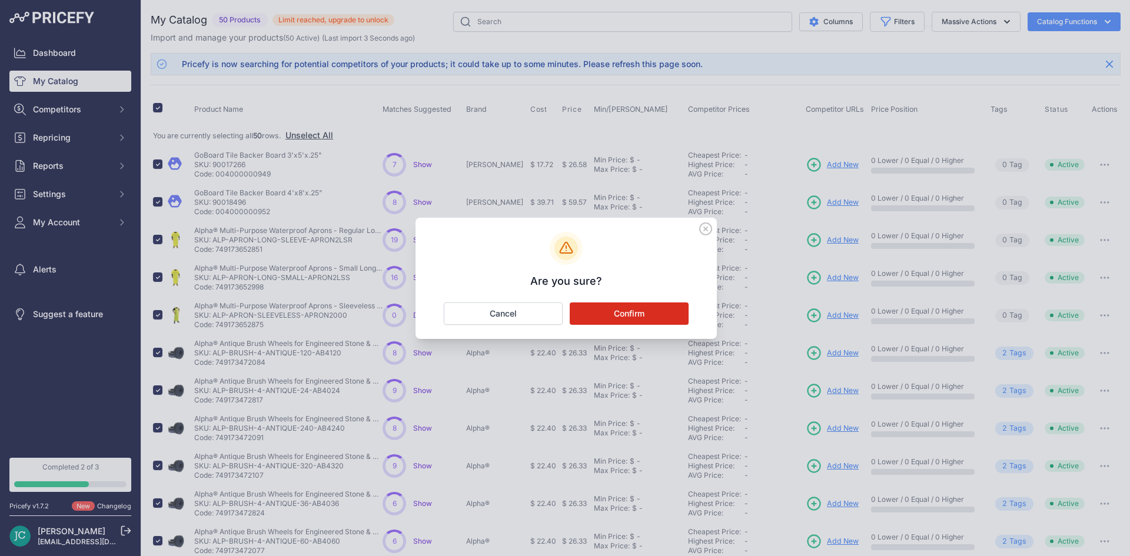
click at [654, 315] on button "Confirm" at bounding box center [629, 313] width 119 height 22
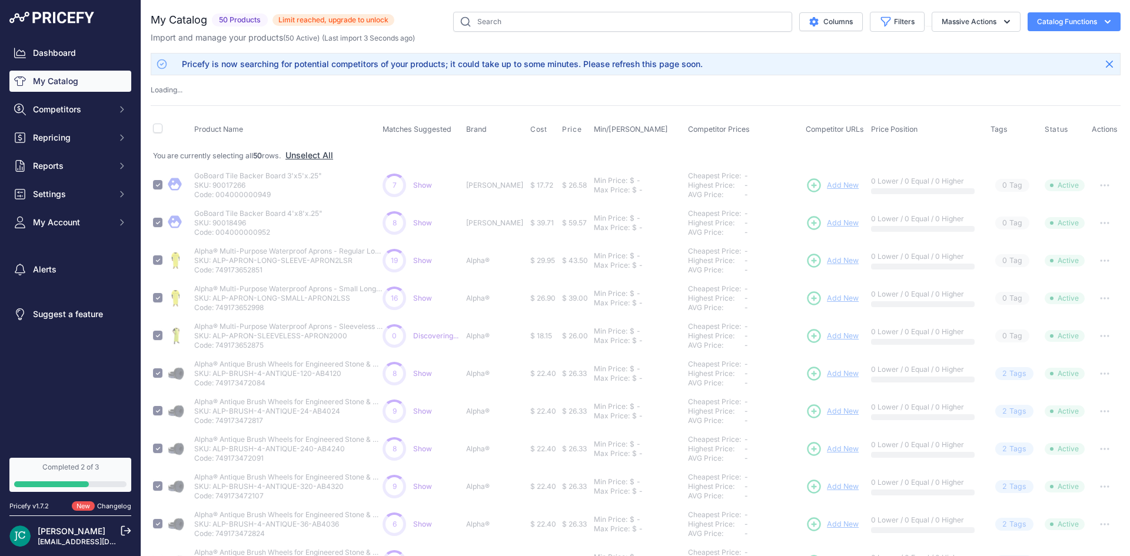
checkbox input "false"
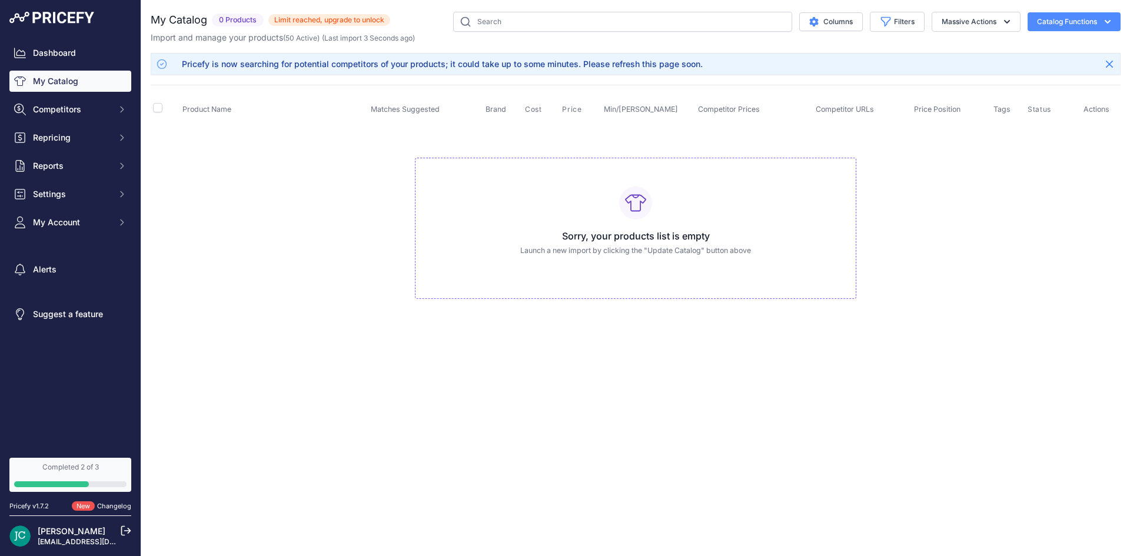
click at [361, 160] on td "Sorry, your products list is empty Launch a new import by clicking the "Update …" at bounding box center [636, 223] width 970 height 198
click at [256, 221] on td "Sorry, your products list is empty Launch a new import by clicking the "Update …" at bounding box center [636, 223] width 970 height 198
click at [69, 136] on span "Repricing" at bounding box center [71, 138] width 77 height 12
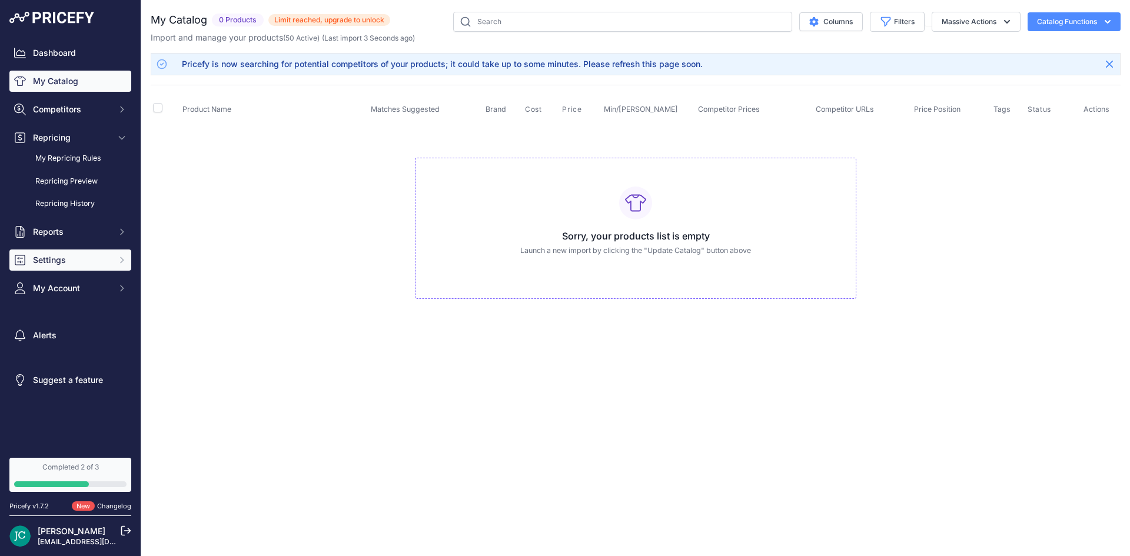
click at [69, 262] on span "Settings" at bounding box center [71, 260] width 77 height 12
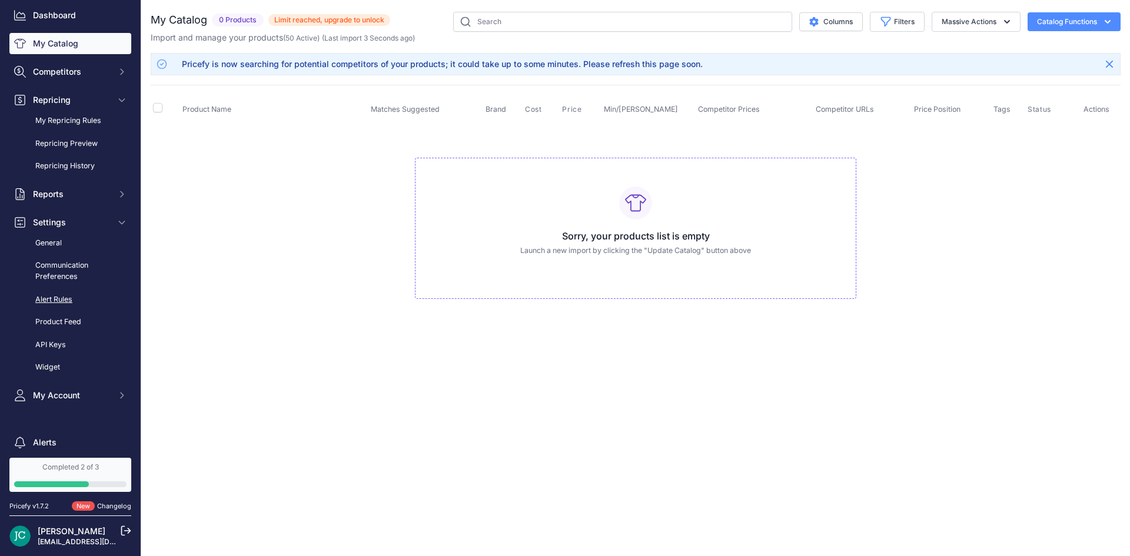
scroll to position [59, 0]
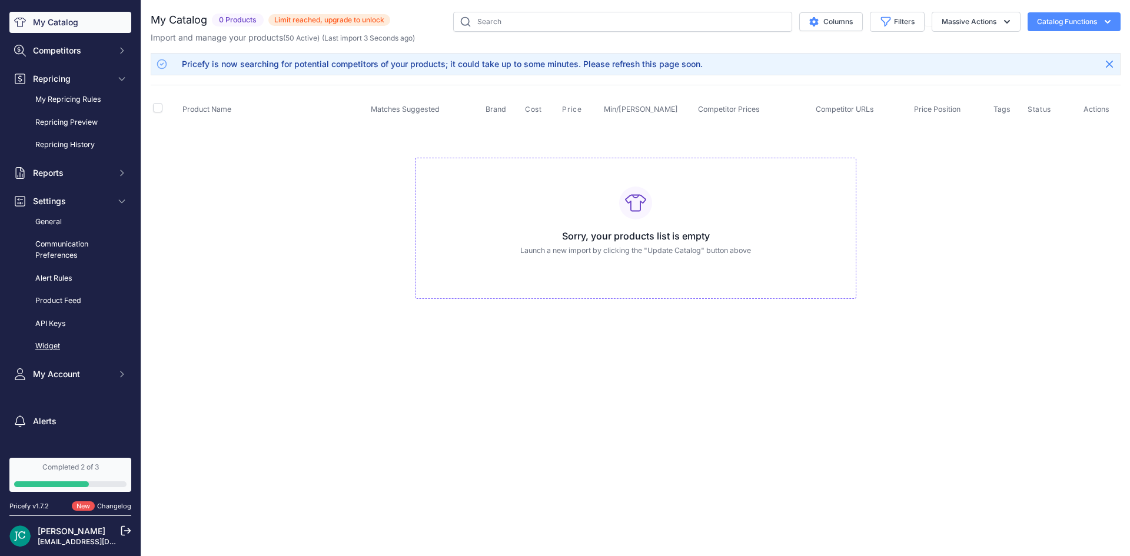
click at [48, 347] on link "Widget" at bounding box center [70, 346] width 122 height 21
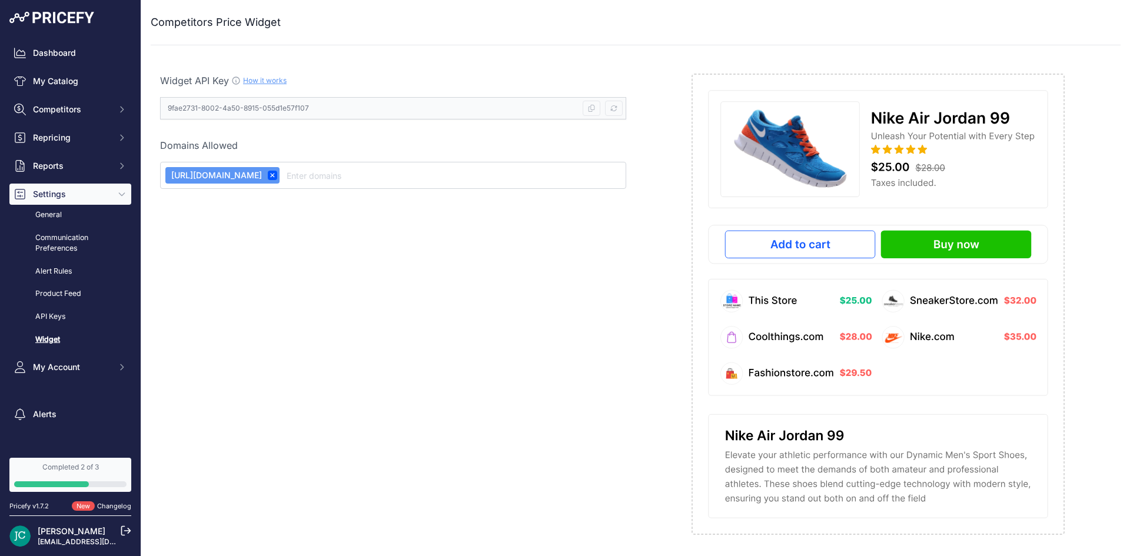
click at [276, 77] on link "How it works" at bounding box center [265, 80] width 44 height 9
click at [247, 272] on div "Widget API Key How it works 9fae2731-8002-4a50-8915-055d1e57f107 Copy API Key" at bounding box center [393, 304] width 485 height 480
click at [117, 194] on icon "Sidebar" at bounding box center [121, 193] width 9 height 9
click at [89, 177] on div "Dashboard My Catalog Competitors Competitors Monitored URLs MAP infringements R…" at bounding box center [70, 137] width 122 height 191
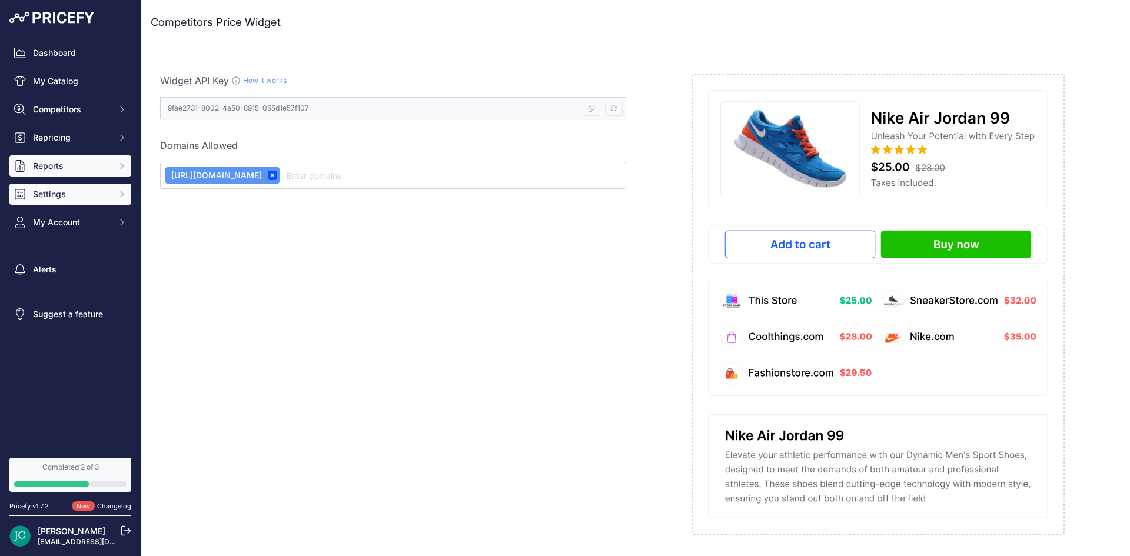
click at [89, 162] on span "Reports" at bounding box center [71, 166] width 77 height 12
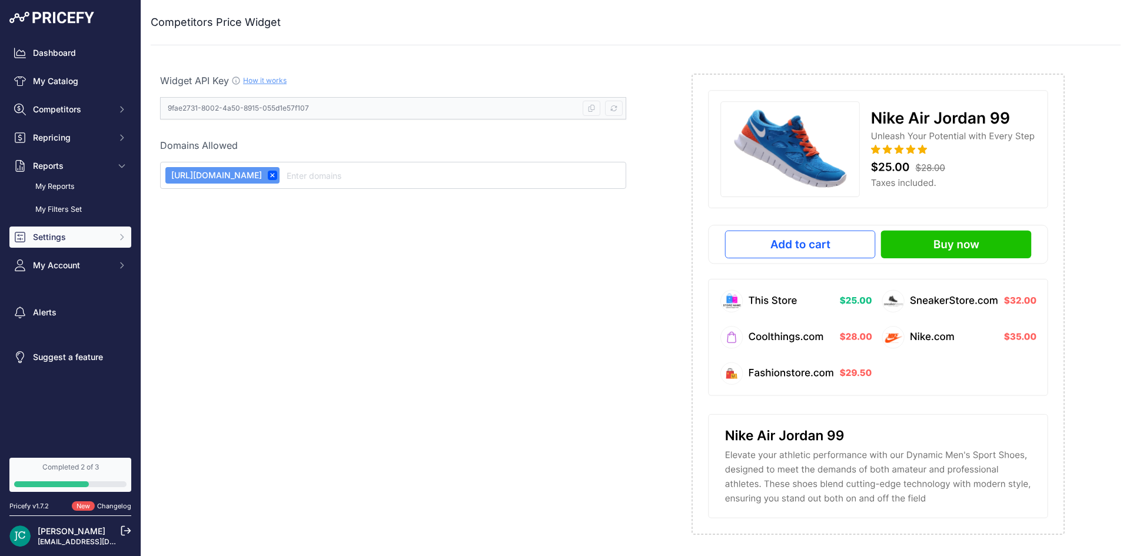
click at [96, 64] on div "Dashboard My Catalog Competitors Competitors Monitored URLs MAP infringements R…" at bounding box center [70, 159] width 122 height 234
click at [96, 54] on link "Dashboard" at bounding box center [70, 52] width 122 height 21
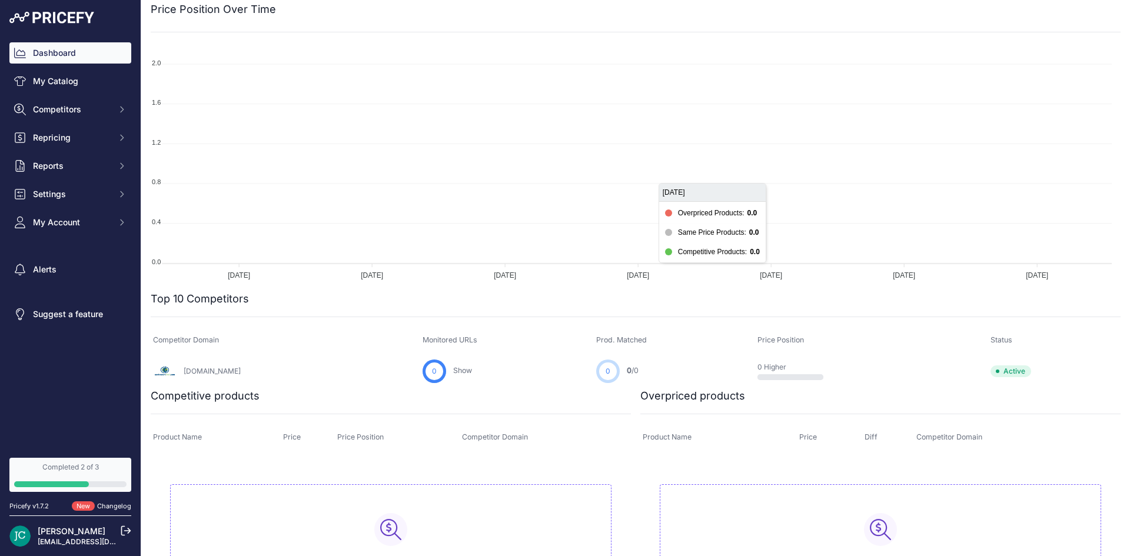
scroll to position [192, 0]
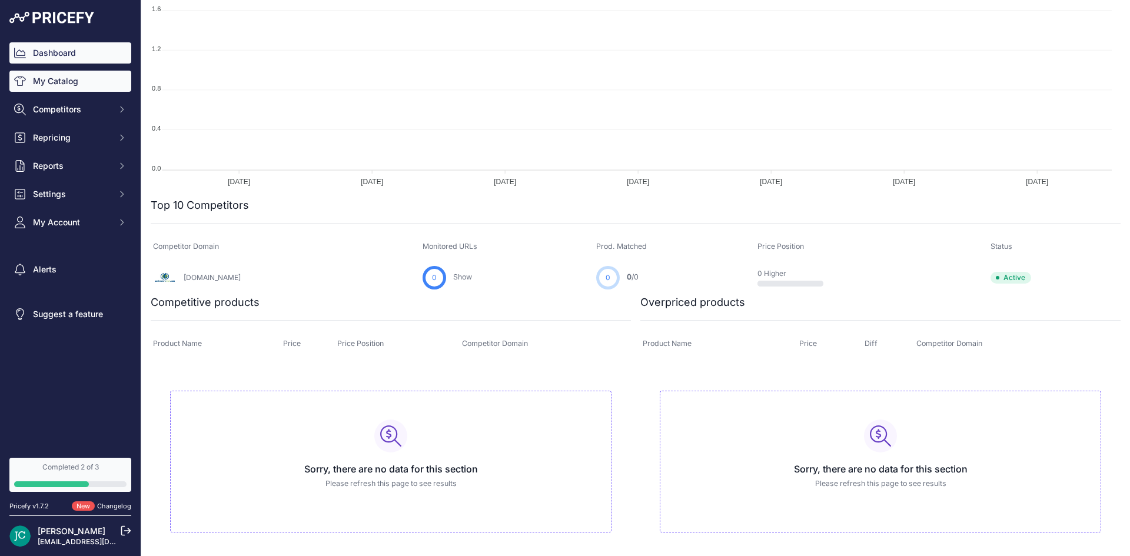
click at [114, 71] on link "My Catalog" at bounding box center [70, 81] width 122 height 21
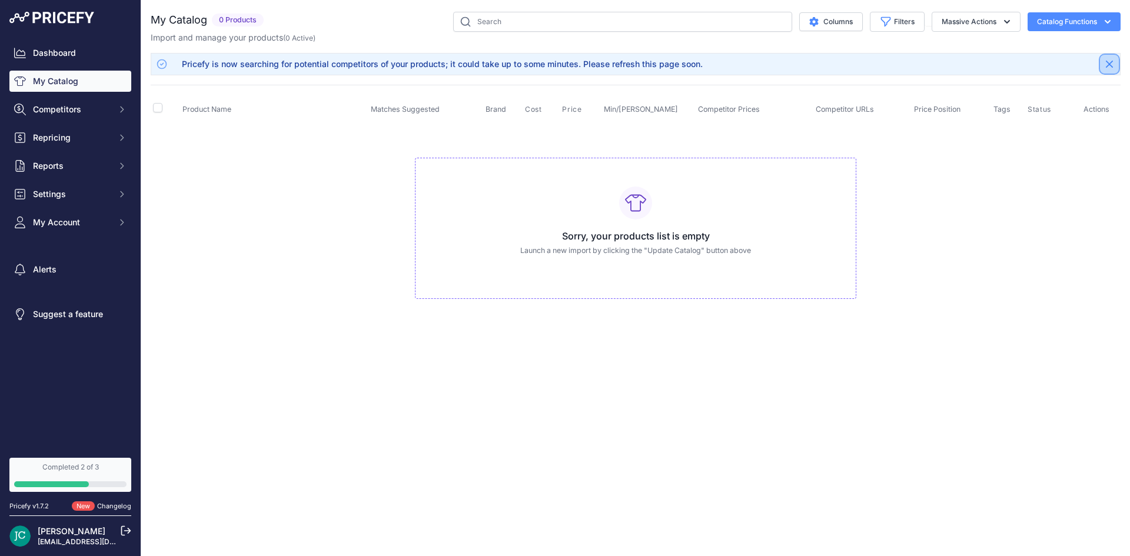
click at [1114, 62] on button "Close" at bounding box center [1109, 64] width 19 height 19
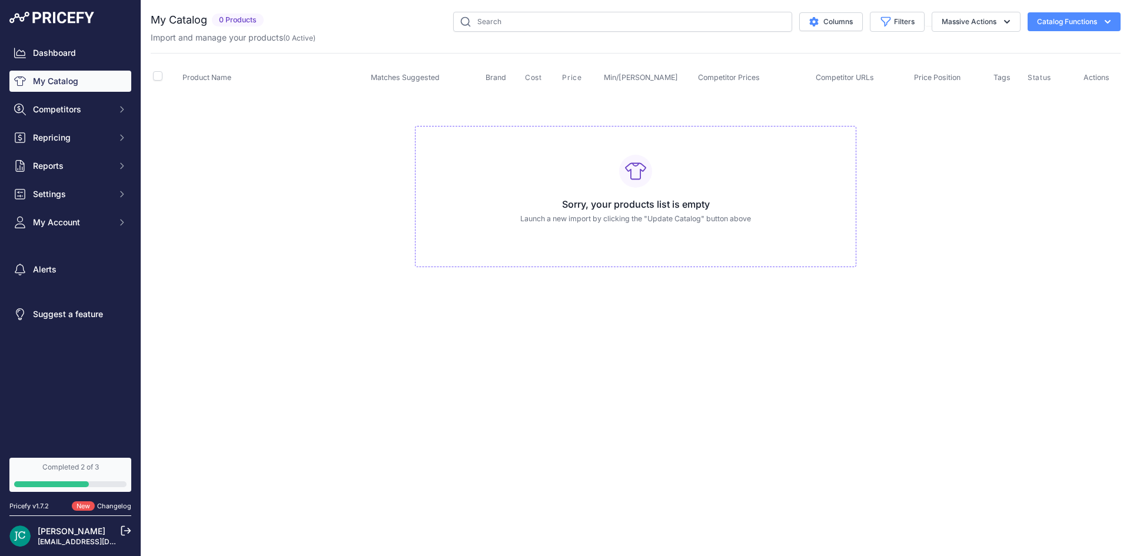
drag, startPoint x: 508, startPoint y: 227, endPoint x: 668, endPoint y: 224, distance: 160.1
click at [668, 224] on div "Sorry, your products list is empty Launch a new import by clicking the "Update …" at bounding box center [635, 197] width 441 height 142
click at [668, 223] on p "Launch a new import by clicking the "Update Catalog" button above" at bounding box center [635, 219] width 421 height 11
click at [79, 202] on button "Settings" at bounding box center [70, 194] width 122 height 21
click at [69, 287] on link "Product Feed" at bounding box center [70, 294] width 122 height 21
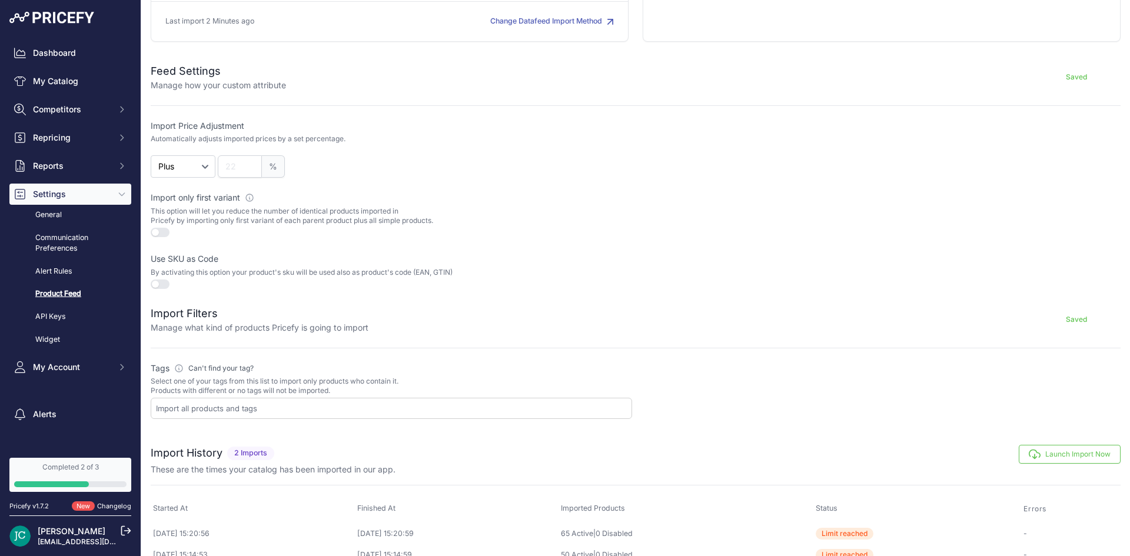
scroll to position [177, 0]
click at [205, 85] on p "Manage how your custom attribute" at bounding box center [218, 82] width 135 height 12
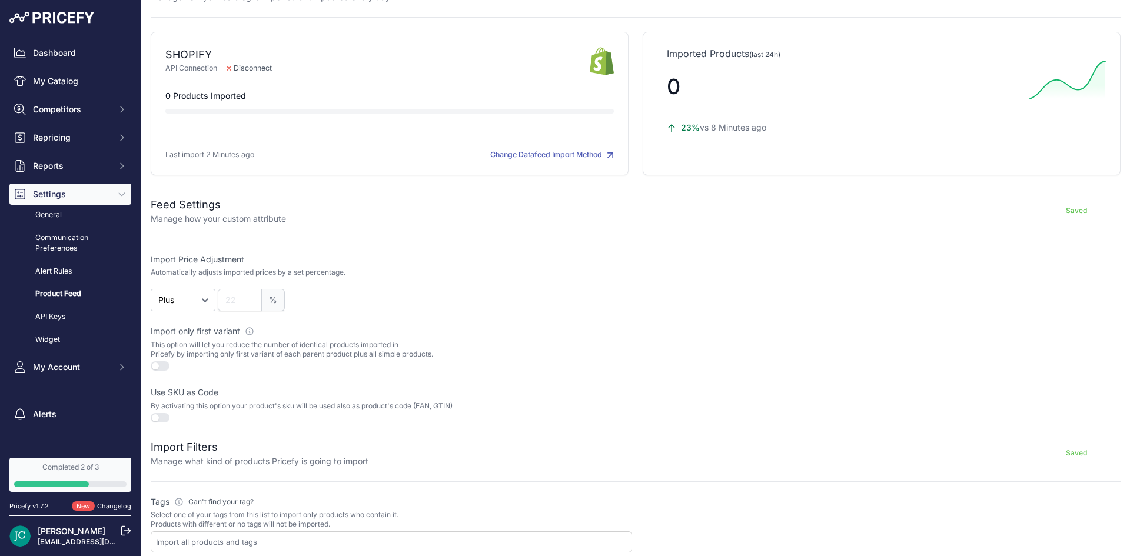
scroll to position [18, 0]
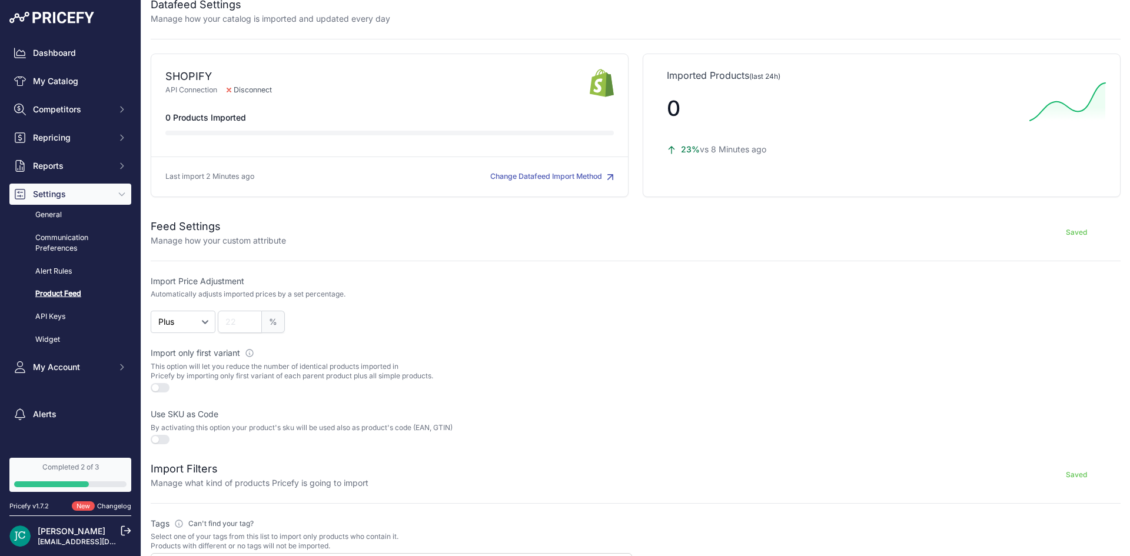
click at [541, 178] on button "Change Datafeed Import Method" at bounding box center [552, 176] width 124 height 11
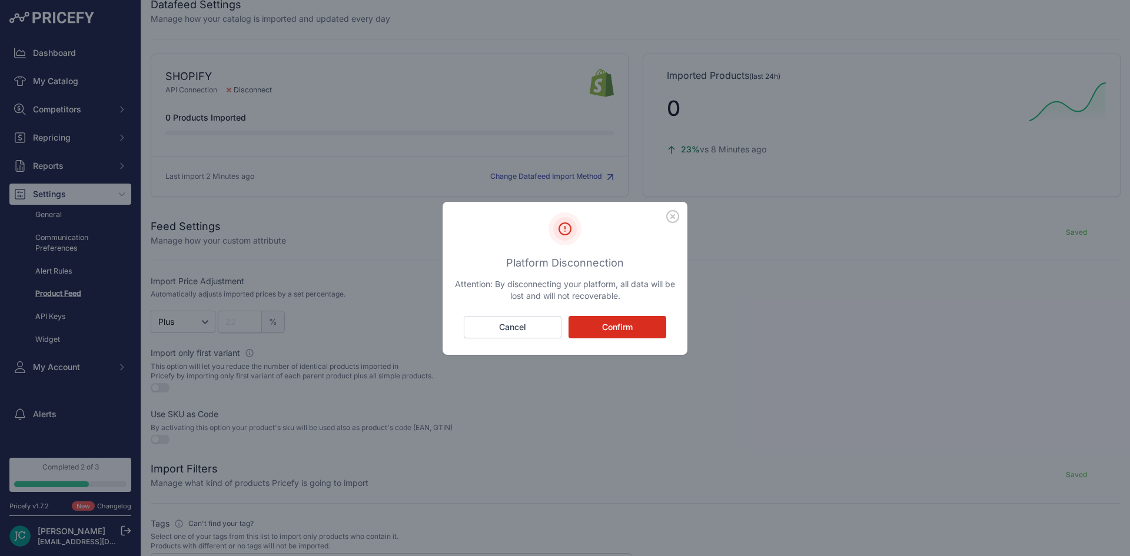
click at [624, 329] on button "Confirm" at bounding box center [617, 327] width 98 height 22
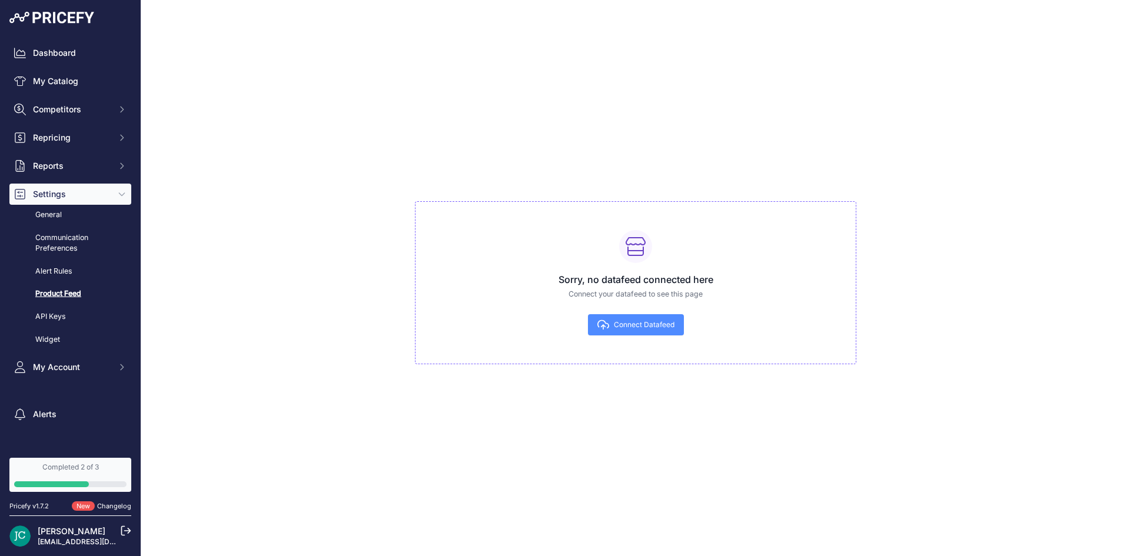
click at [629, 324] on span "Connect Datafeed" at bounding box center [644, 324] width 61 height 9
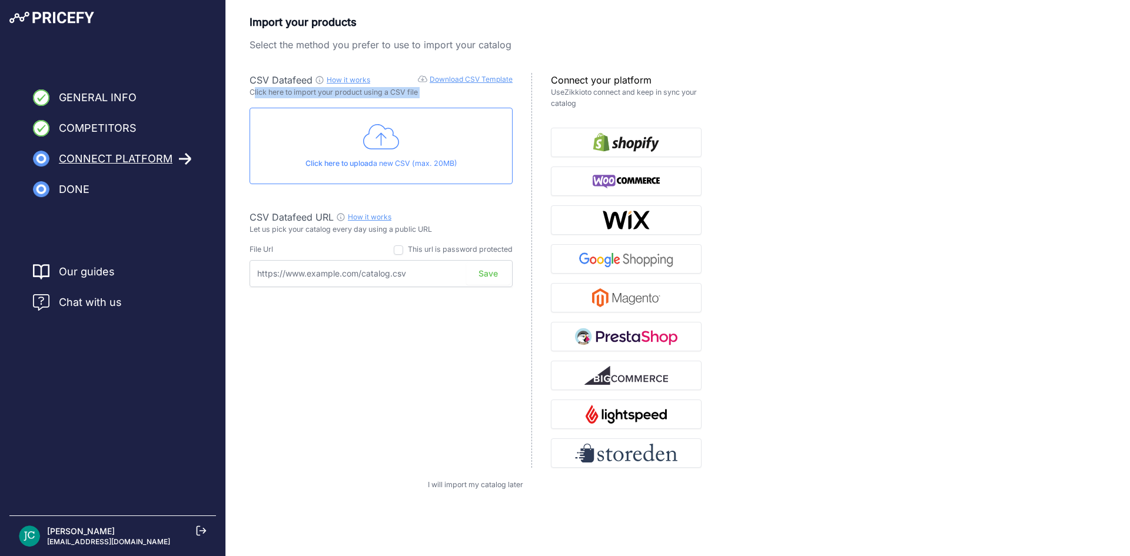
drag, startPoint x: 255, startPoint y: 96, endPoint x: 382, endPoint y: 103, distance: 127.3
click at [382, 103] on div "CSV Datafeed How it works Download CSV Template Check guide for CSV Datafeed Cl…" at bounding box center [390, 270] width 282 height 395
click at [407, 91] on p "Click here to import your product using a CSV file" at bounding box center [380, 92] width 263 height 11
click at [474, 80] on link "Download CSV Template" at bounding box center [470, 79] width 83 height 9
click at [399, 251] on input "checkbox" at bounding box center [398, 249] width 9 height 9
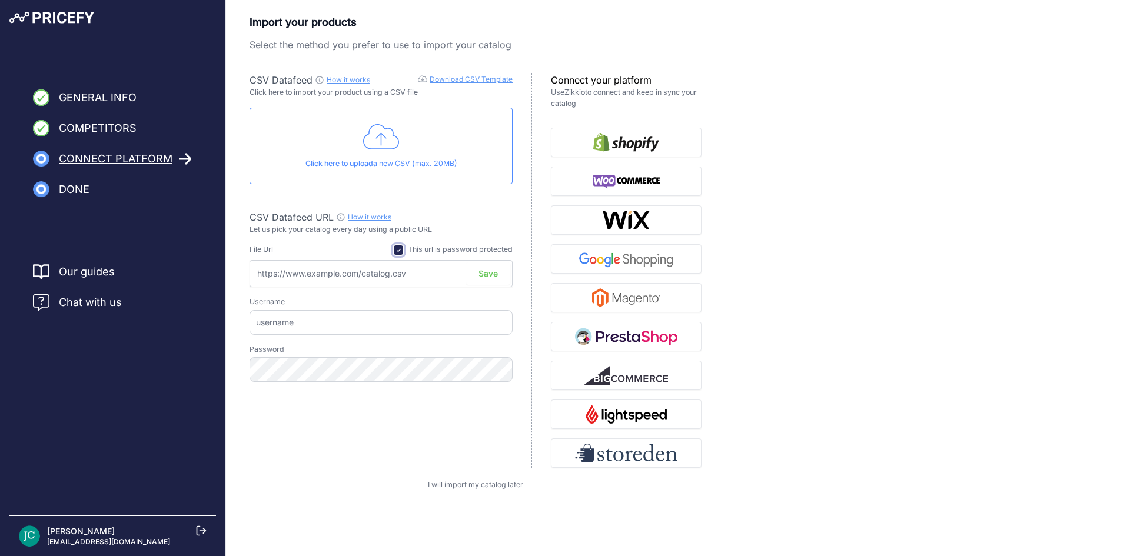
click at [399, 251] on input "checkbox" at bounding box center [398, 249] width 9 height 9
checkbox input "false"
drag, startPoint x: 247, startPoint y: 92, endPoint x: 430, endPoint y: 92, distance: 183.6
click at [430, 92] on div "Import your products Select the method you prefer to use to import your catalog…" at bounding box center [678, 252] width 904 height 477
click at [352, 75] on link "How it works" at bounding box center [349, 79] width 44 height 9
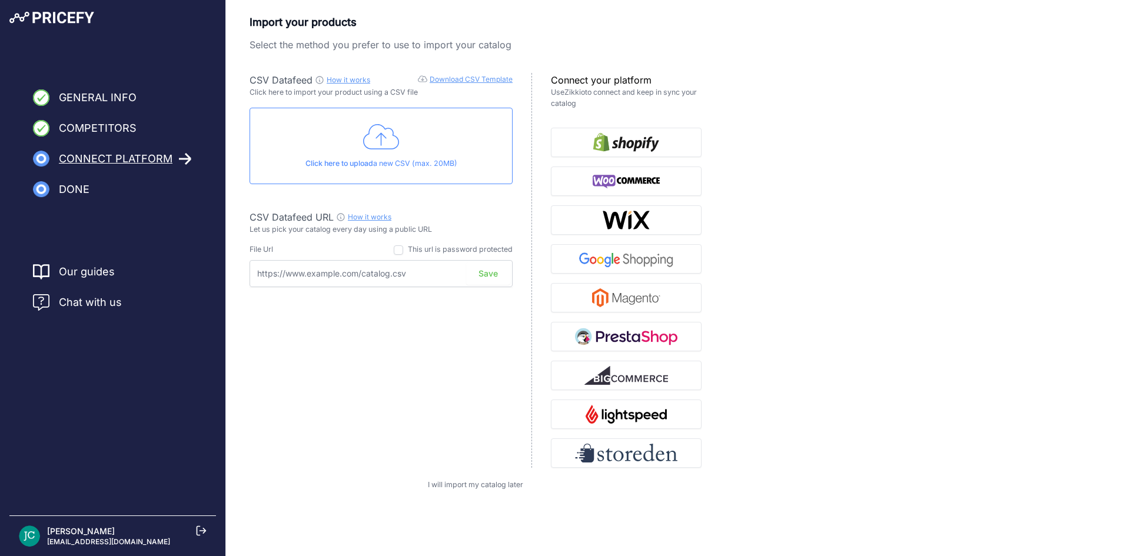
click at [957, 160] on div "Import your products Select the method you prefer to use to import your catalog…" at bounding box center [677, 252] width 857 height 477
